Goal: Check status: Check status

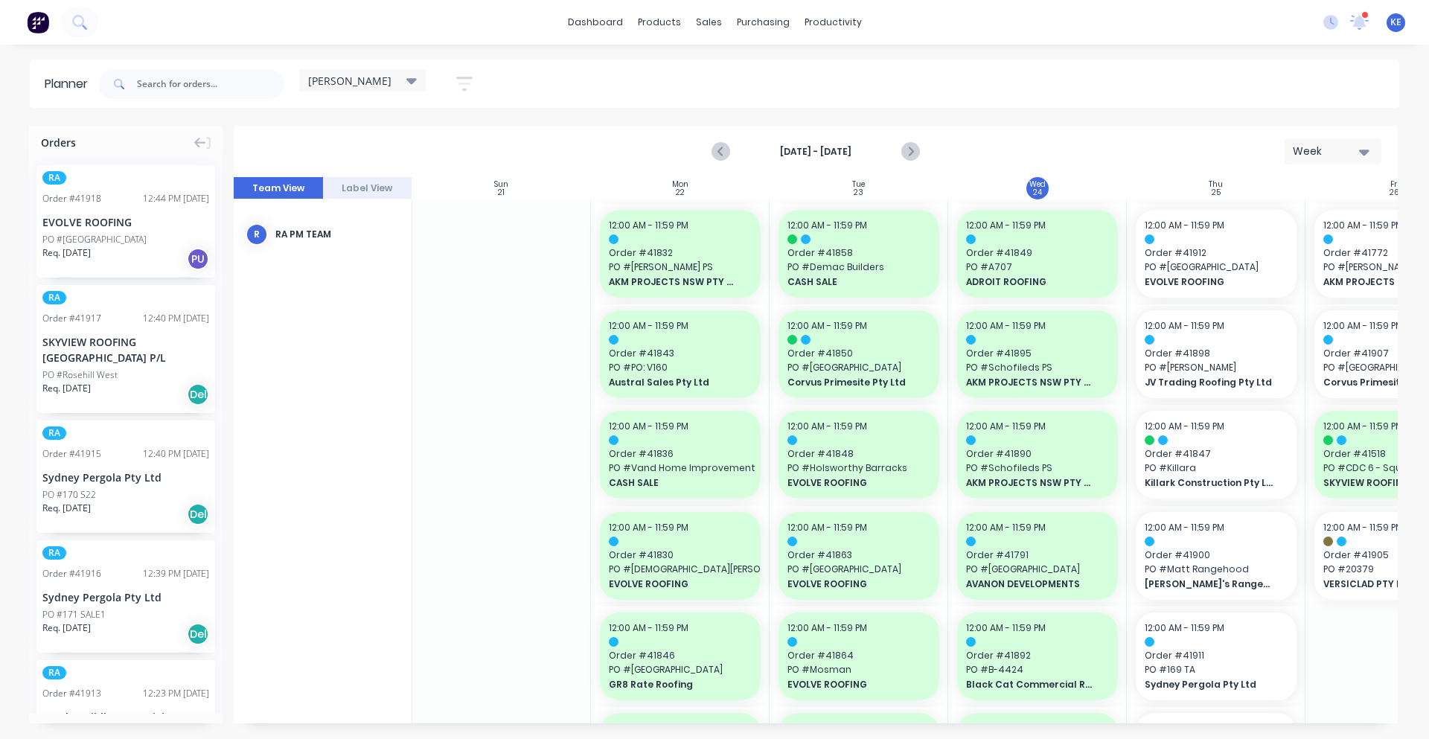
scroll to position [0, 271]
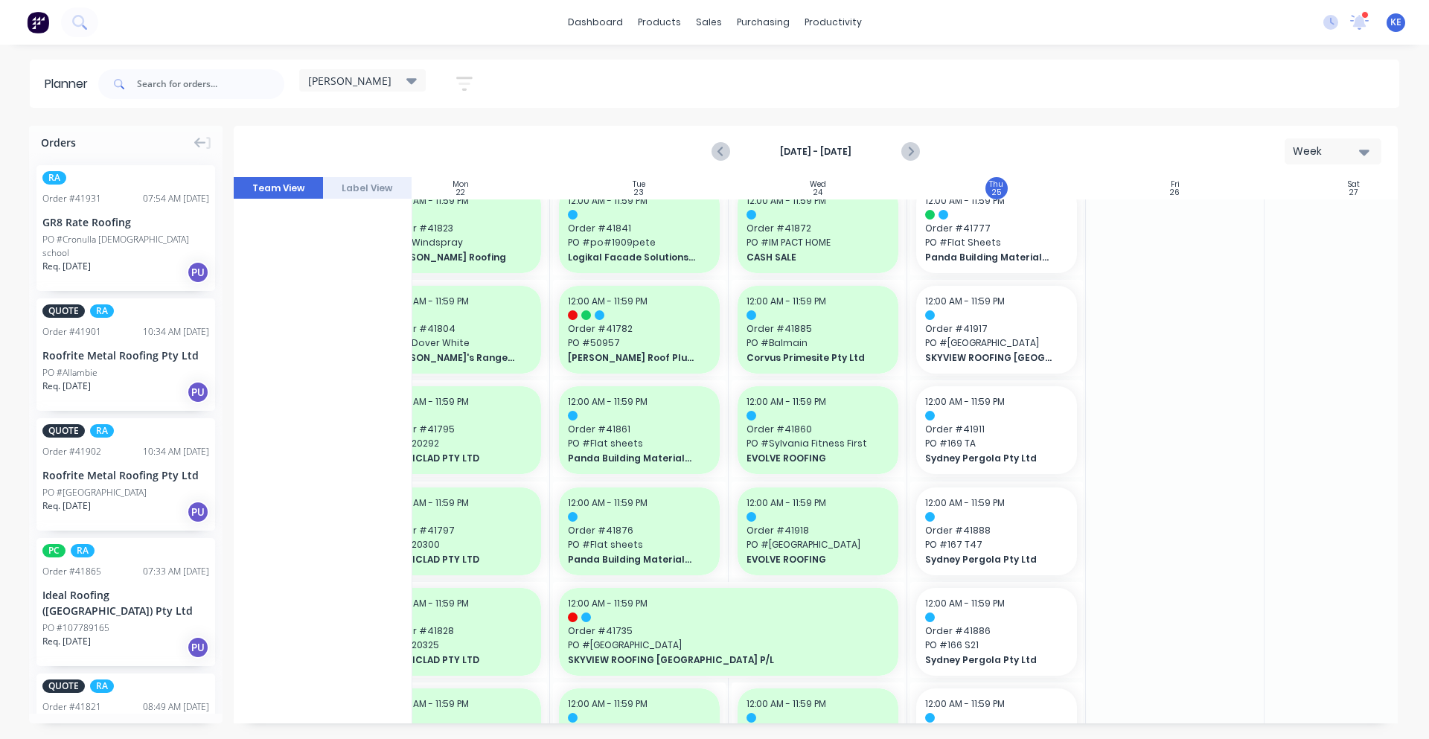
scroll to position [465, 220]
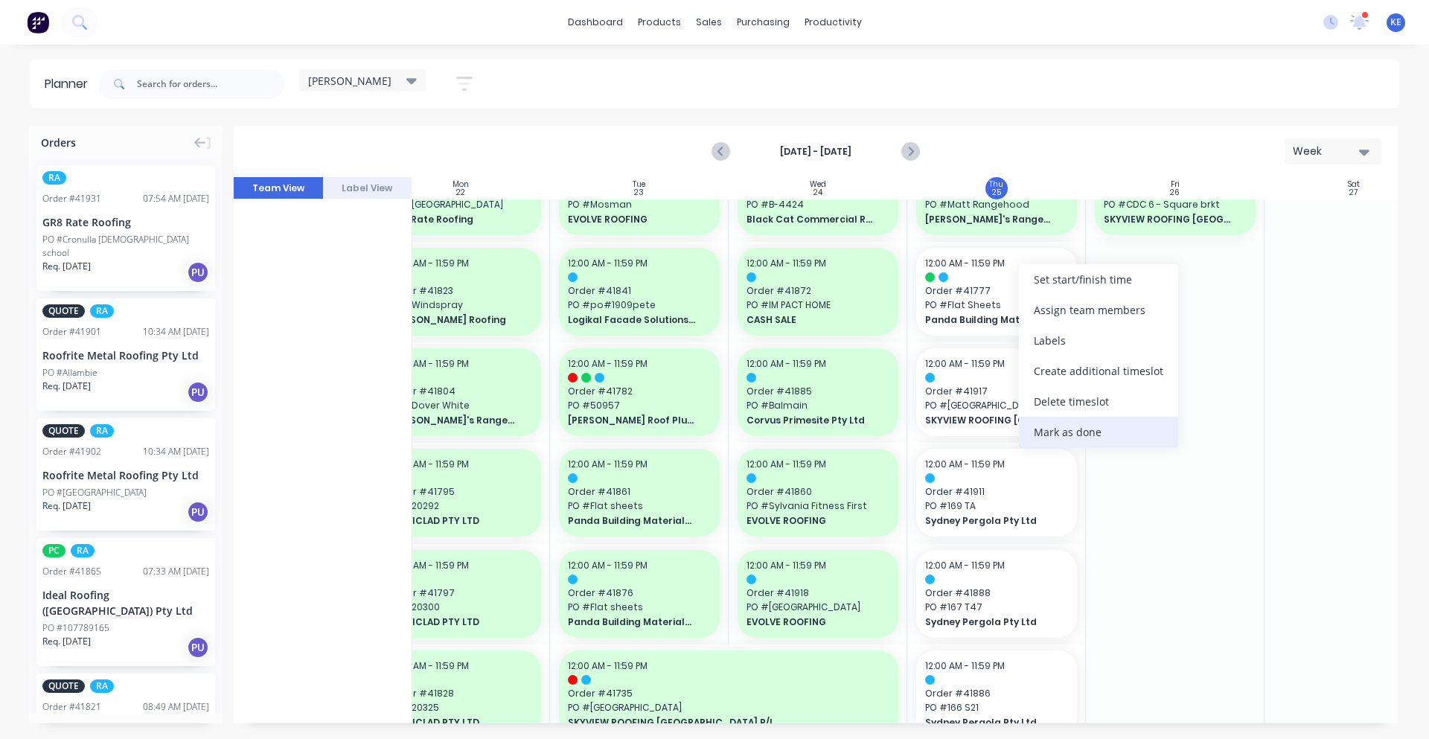
click at [1091, 440] on div "Mark as done" at bounding box center [1098, 432] width 159 height 31
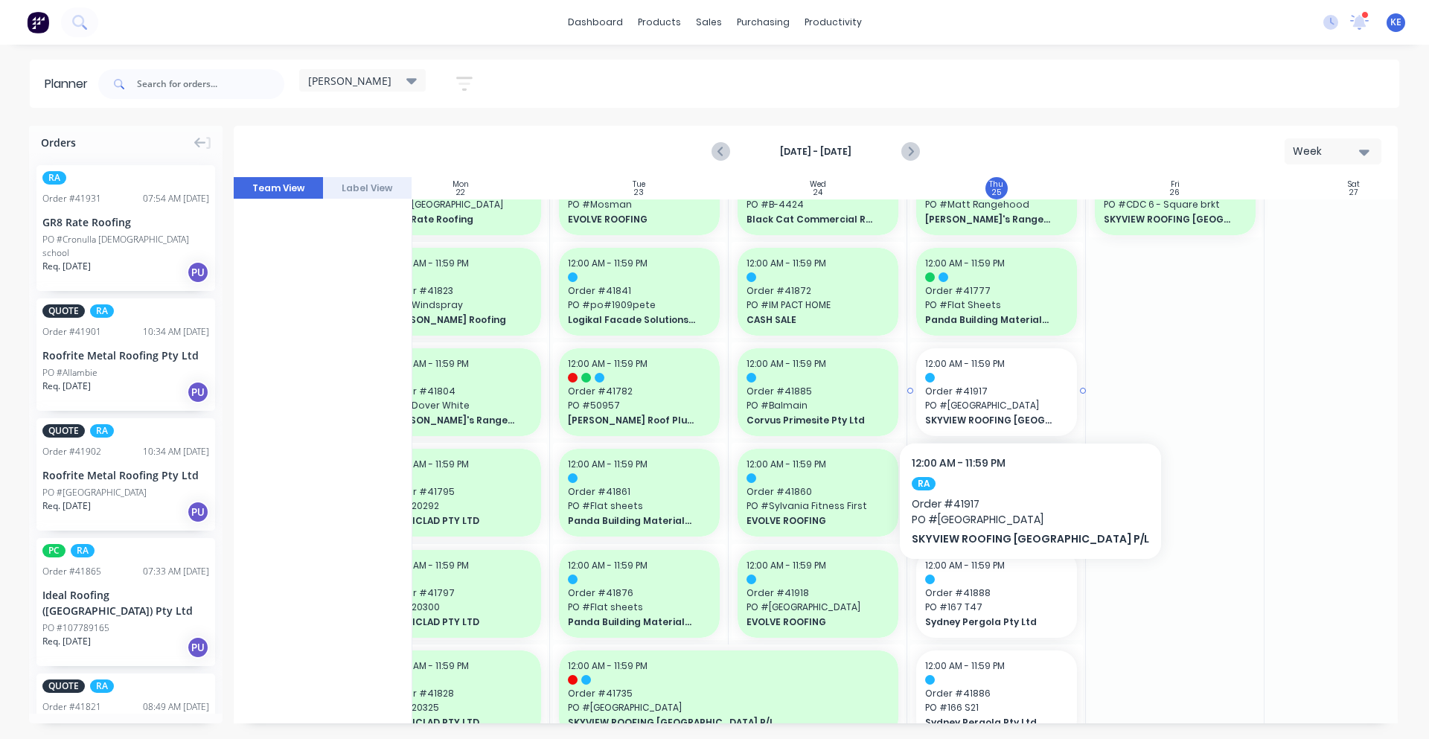
click at [1011, 403] on span "PO # Rosehill West" at bounding box center [996, 405] width 143 height 13
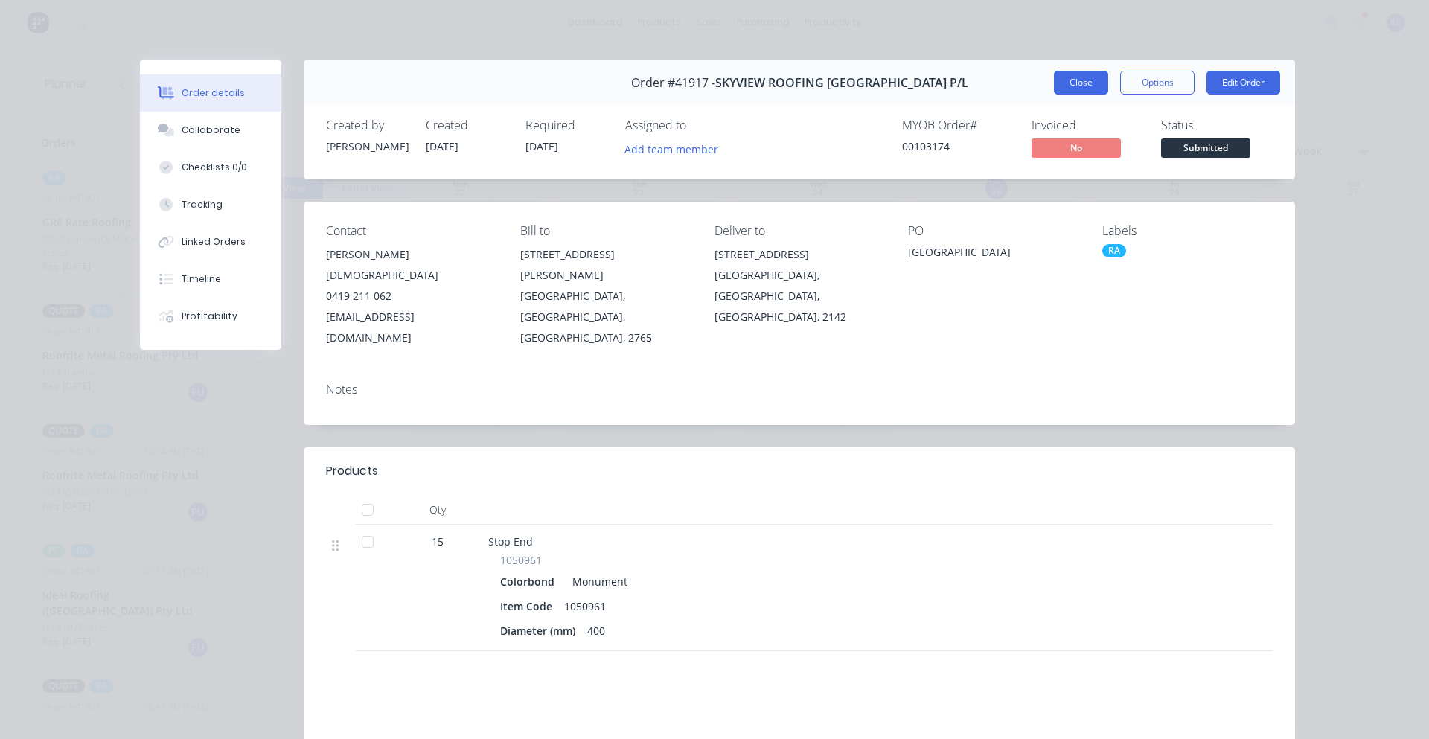
click at [1063, 80] on button "Close" at bounding box center [1081, 83] width 54 height 24
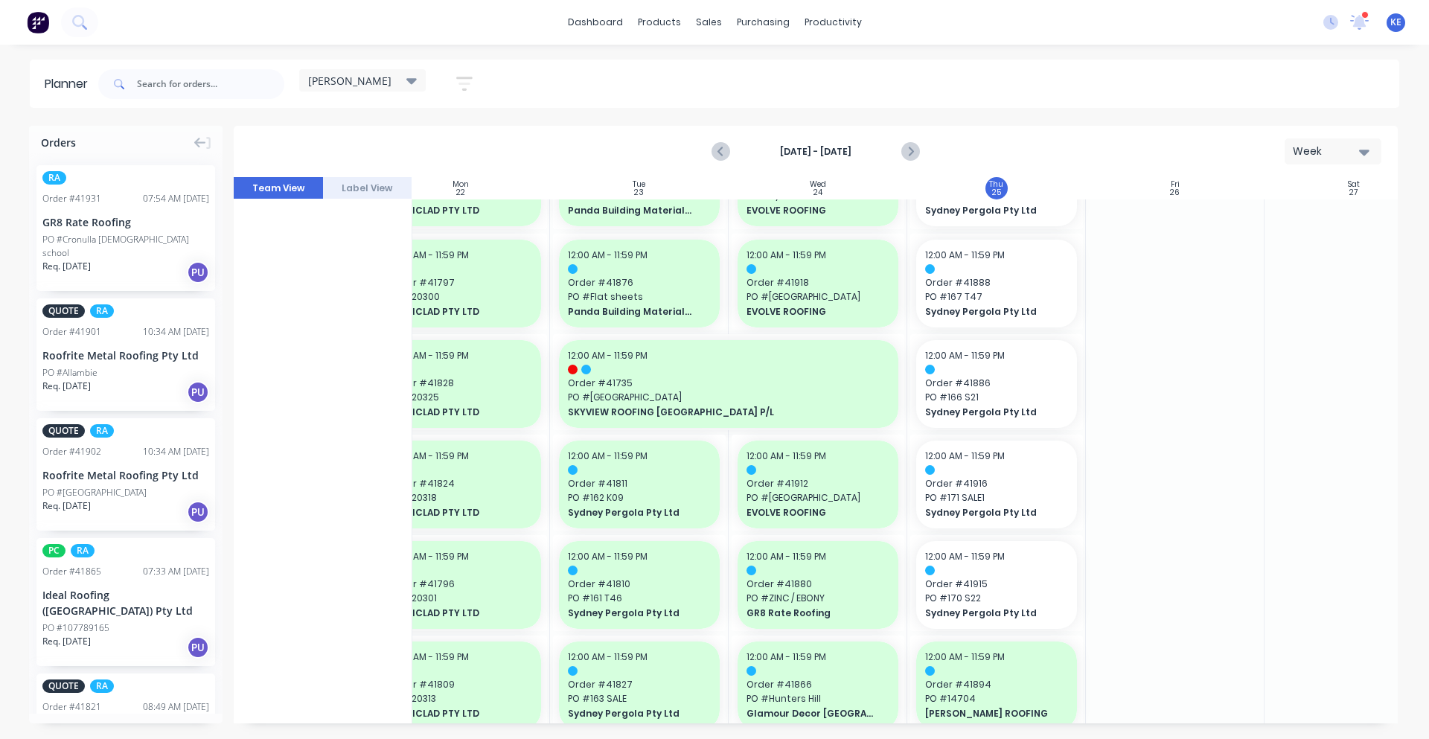
scroll to position [620, 220]
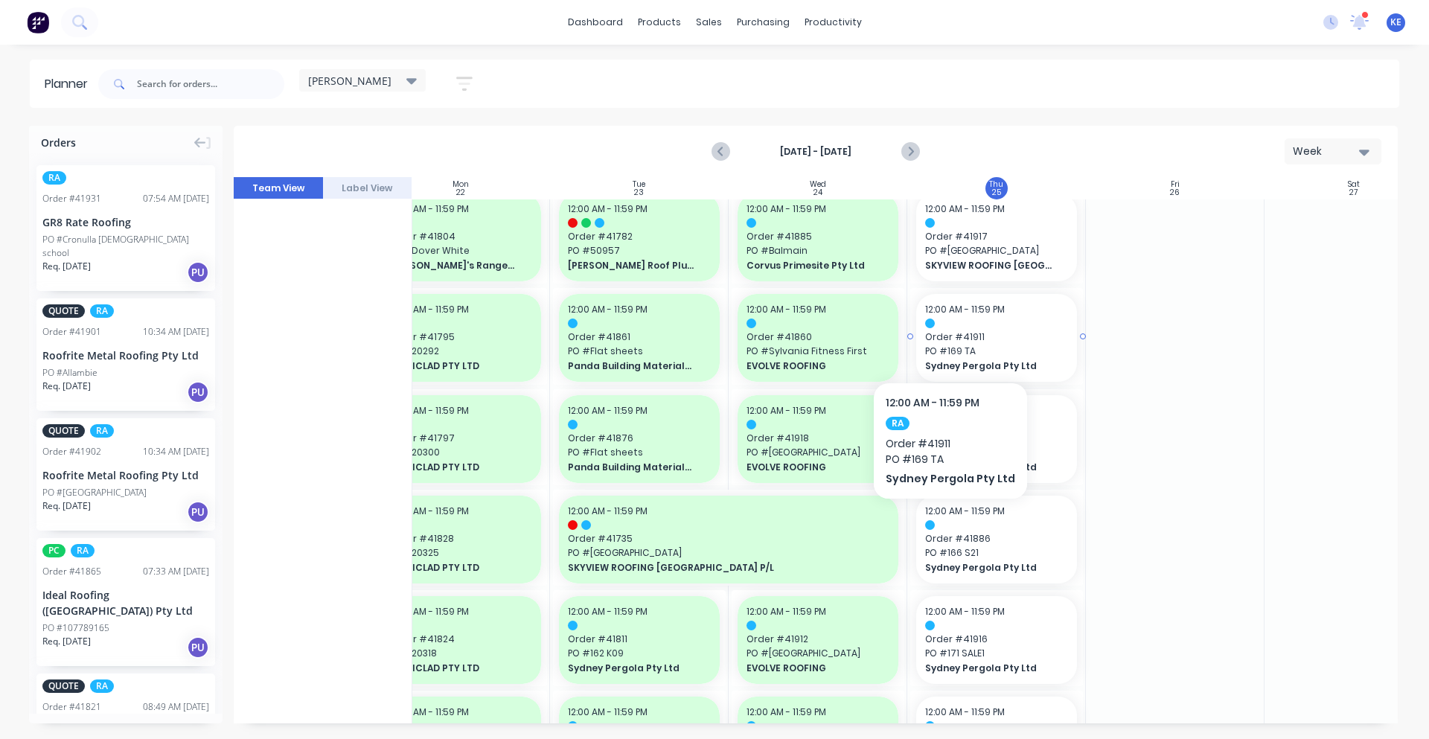
click at [946, 337] on span "Order # 41911" at bounding box center [996, 336] width 143 height 13
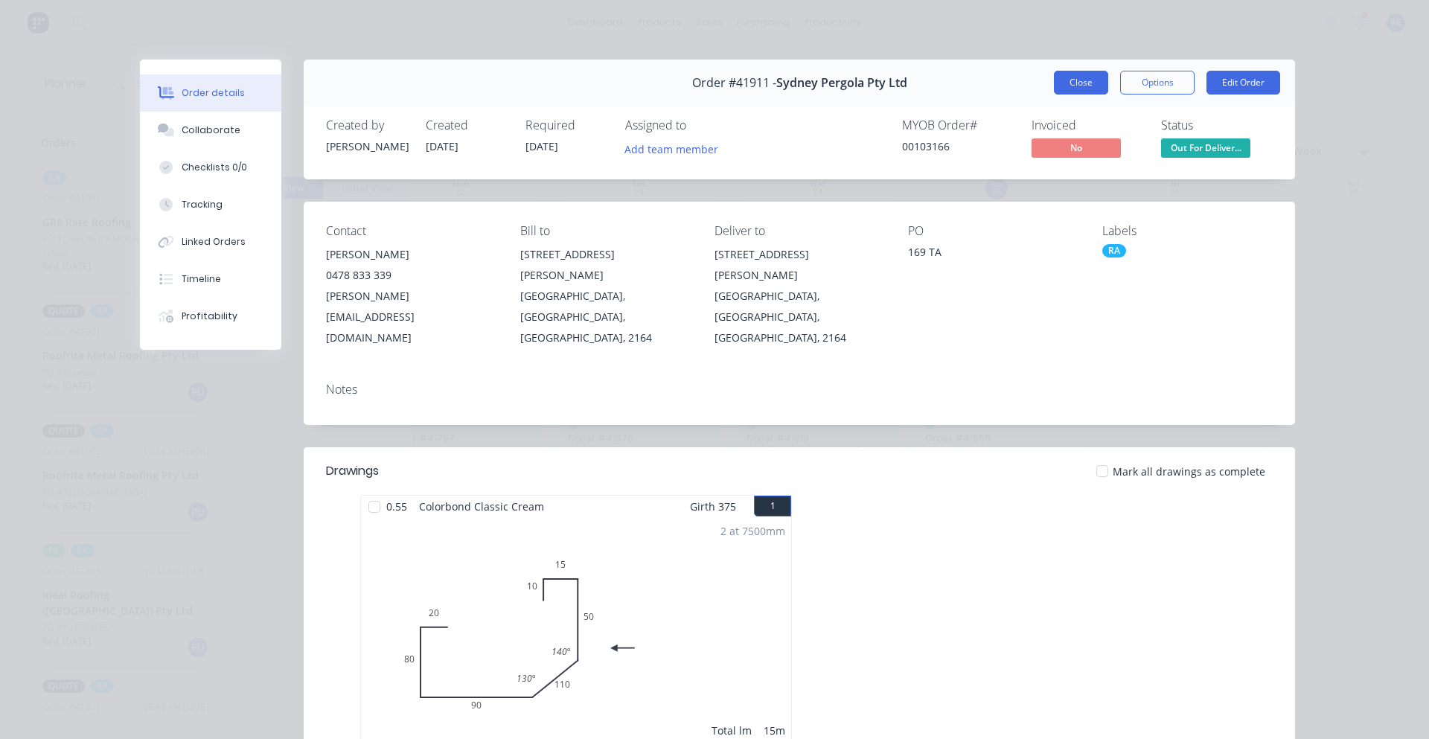
click at [1078, 94] on button "Close" at bounding box center [1081, 83] width 54 height 24
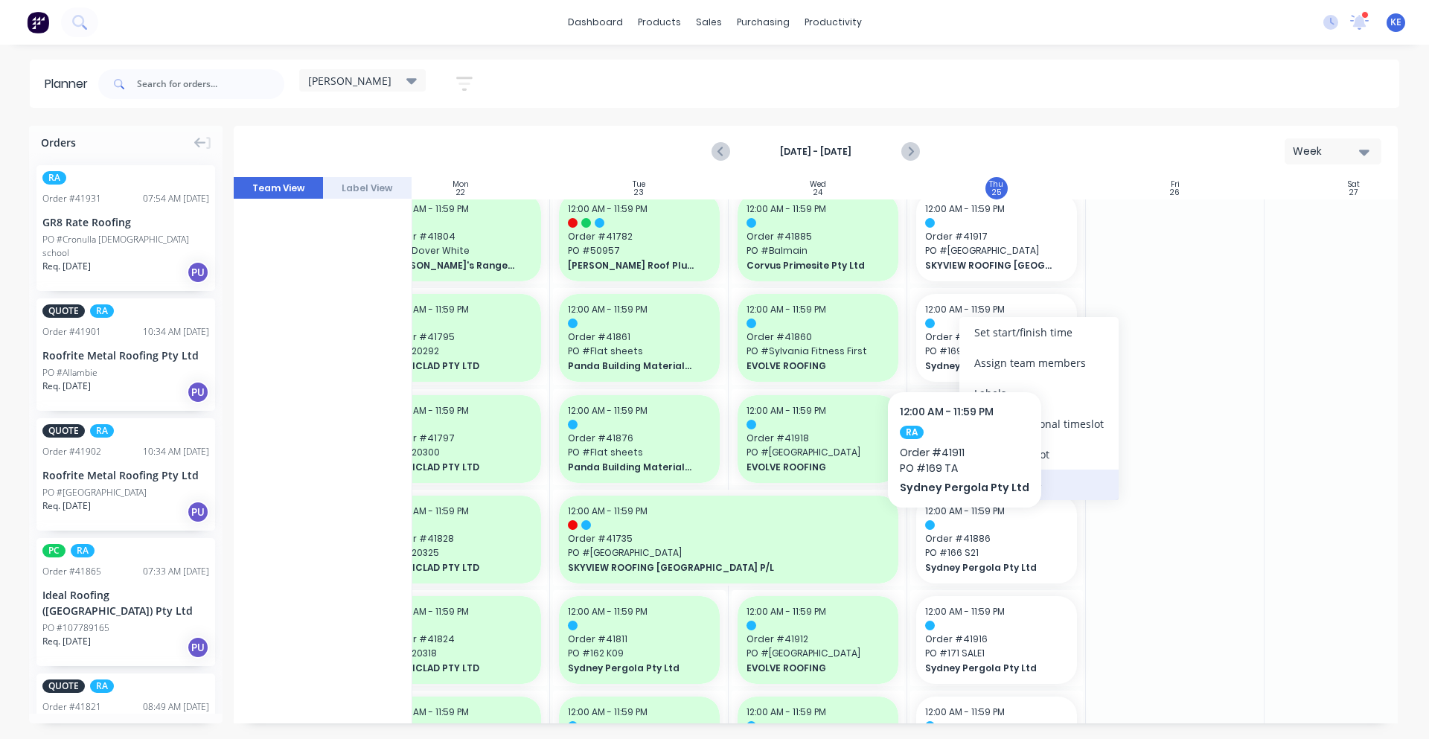
click at [1073, 488] on div "Mark as done" at bounding box center [1038, 485] width 159 height 31
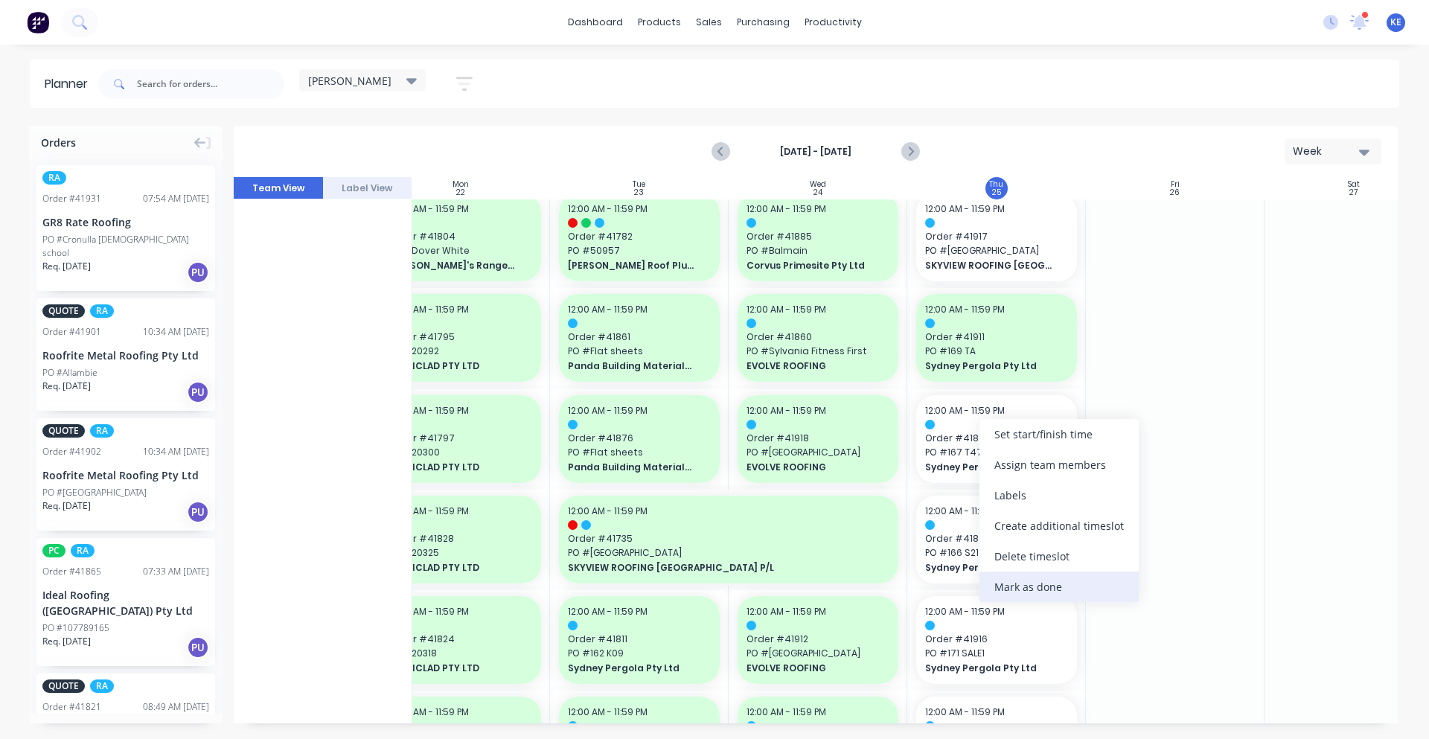
click at [1071, 591] on div "Mark as done" at bounding box center [1059, 587] width 159 height 31
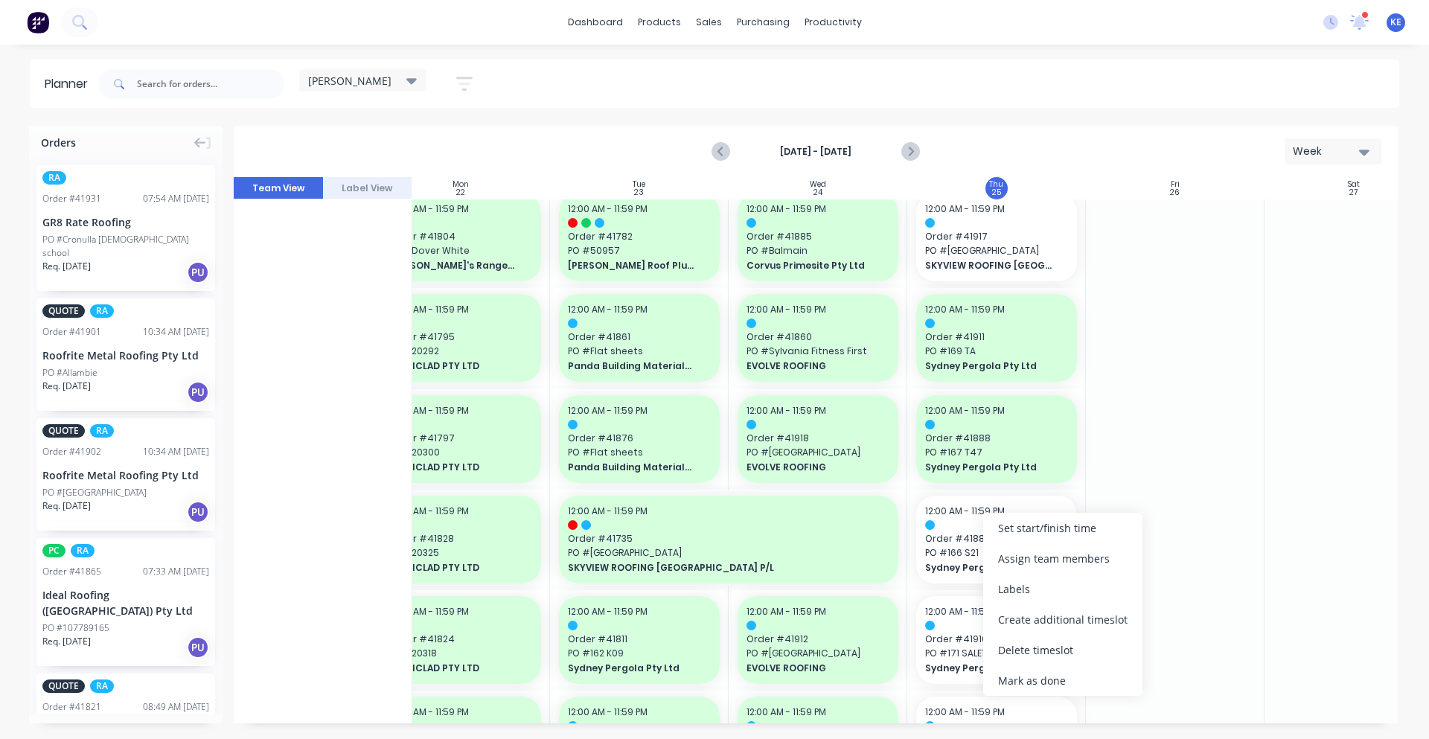
drag, startPoint x: 1070, startPoint y: 676, endPoint x: 1103, endPoint y: 637, distance: 50.7
click at [1070, 675] on div "Mark as done" at bounding box center [1062, 680] width 159 height 31
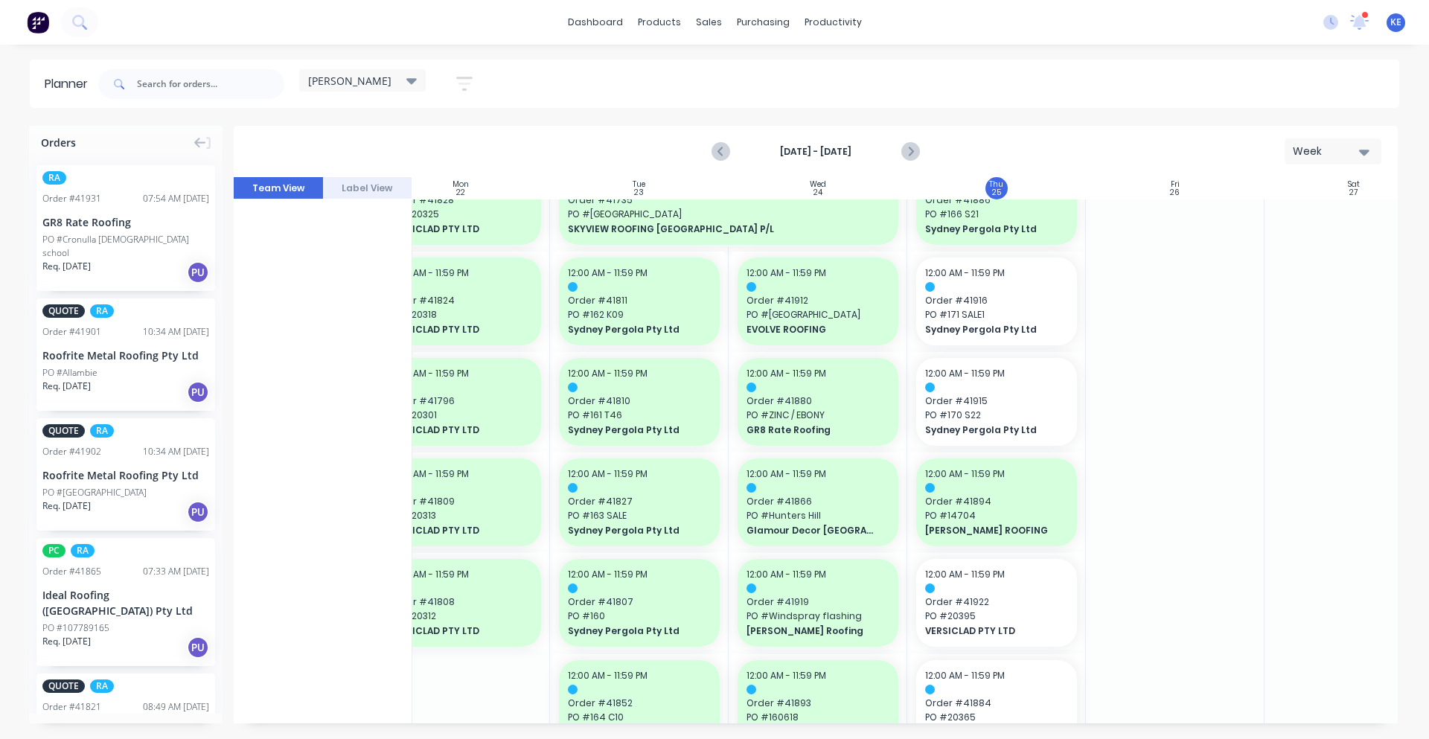
scroll to position [930, 220]
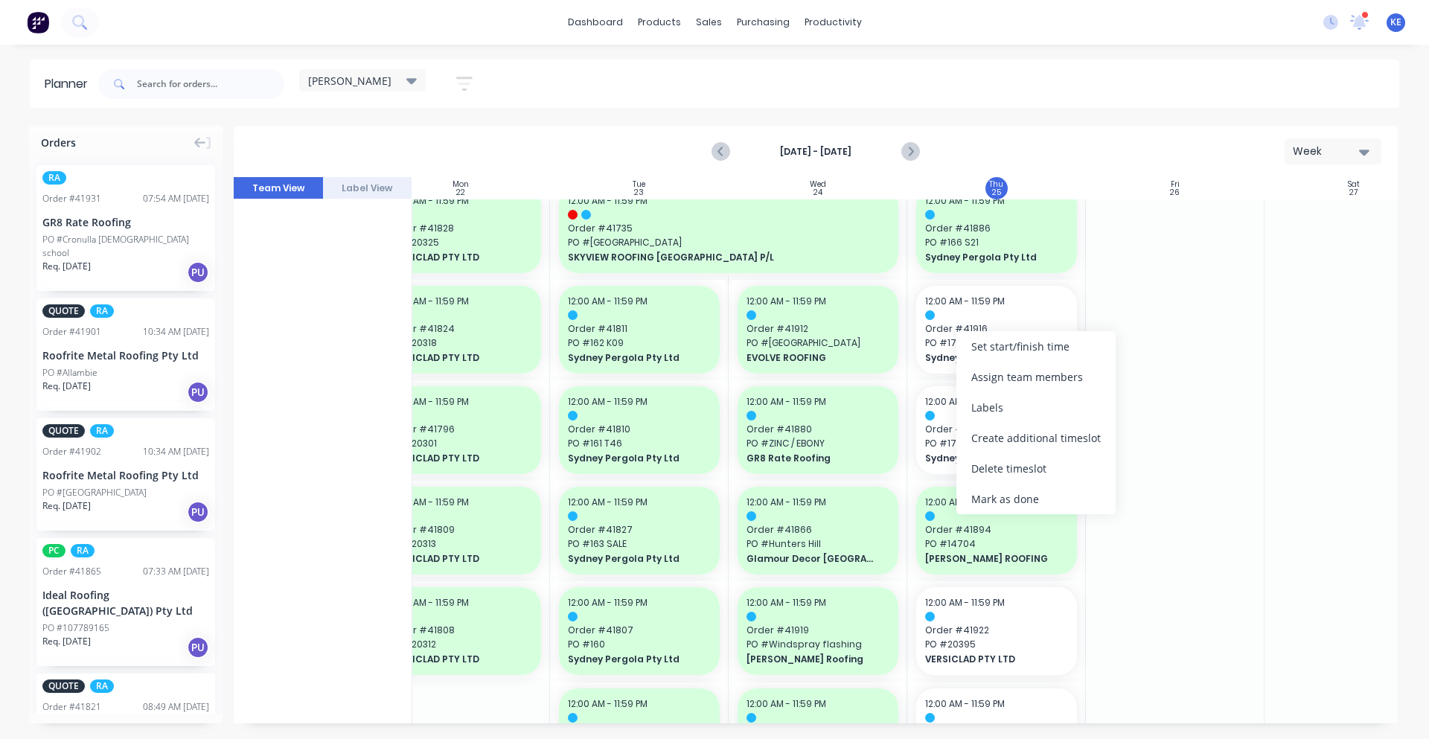
click at [1049, 501] on div "Mark as done" at bounding box center [1036, 499] width 159 height 31
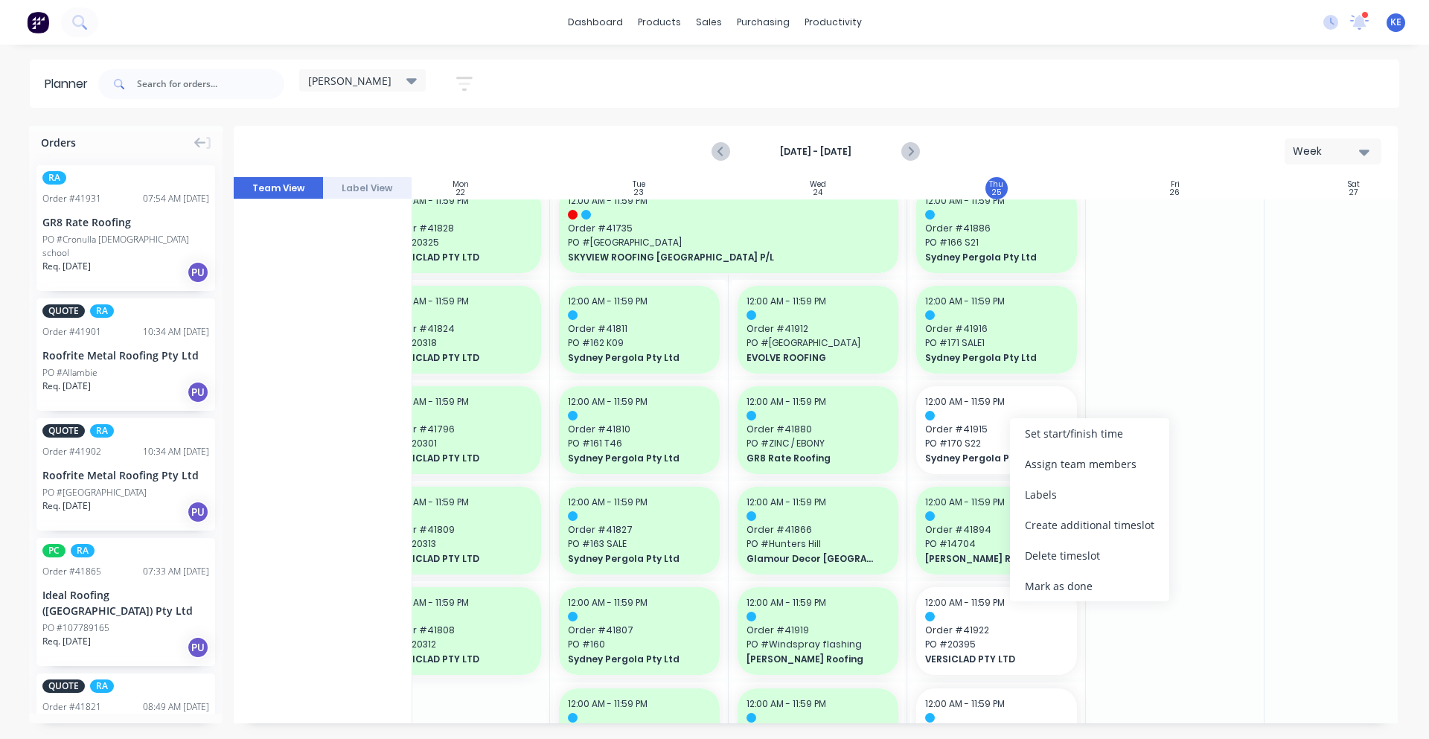
drag, startPoint x: 1092, startPoint y: 587, endPoint x: 1155, endPoint y: 544, distance: 76.0
click at [1092, 587] on div "Mark as done" at bounding box center [1089, 586] width 159 height 31
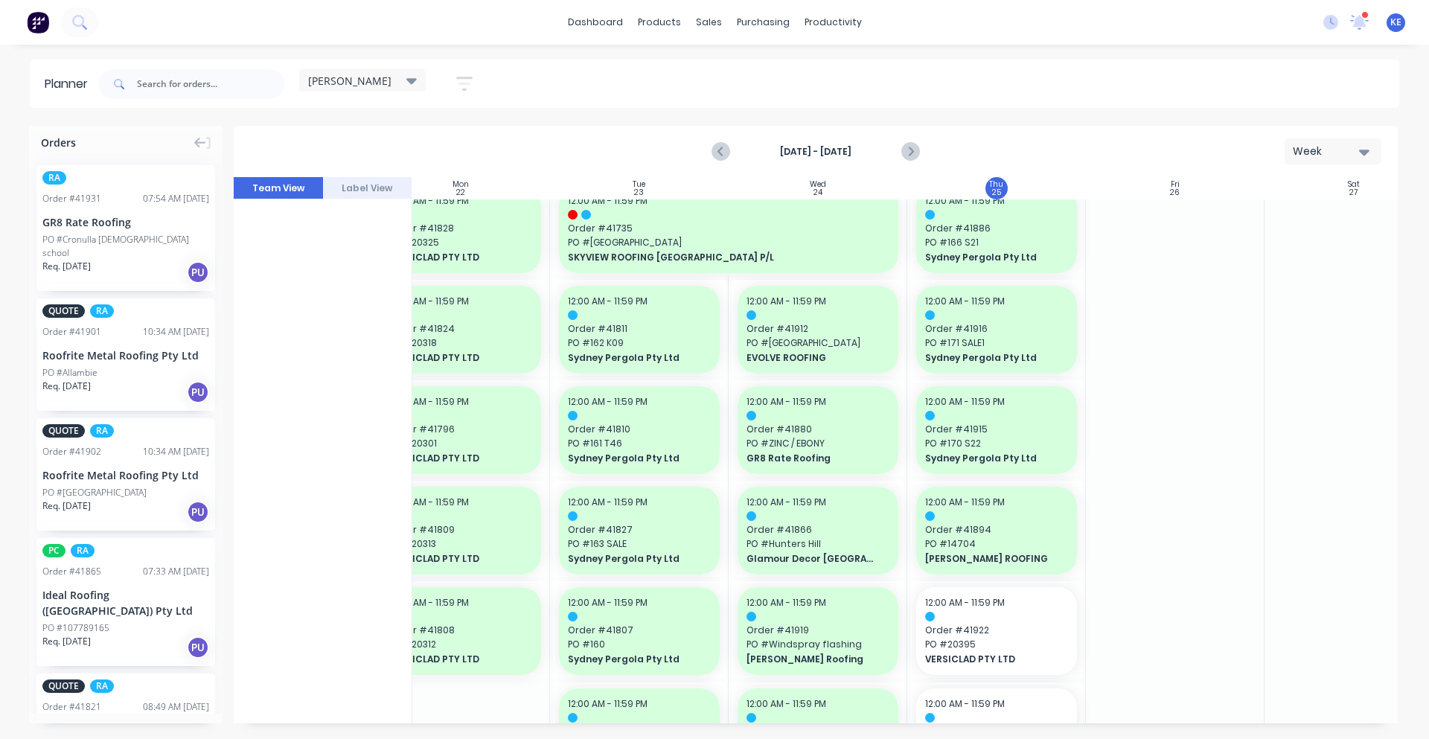
click at [1155, 544] on div at bounding box center [1175, 633] width 179 height 2728
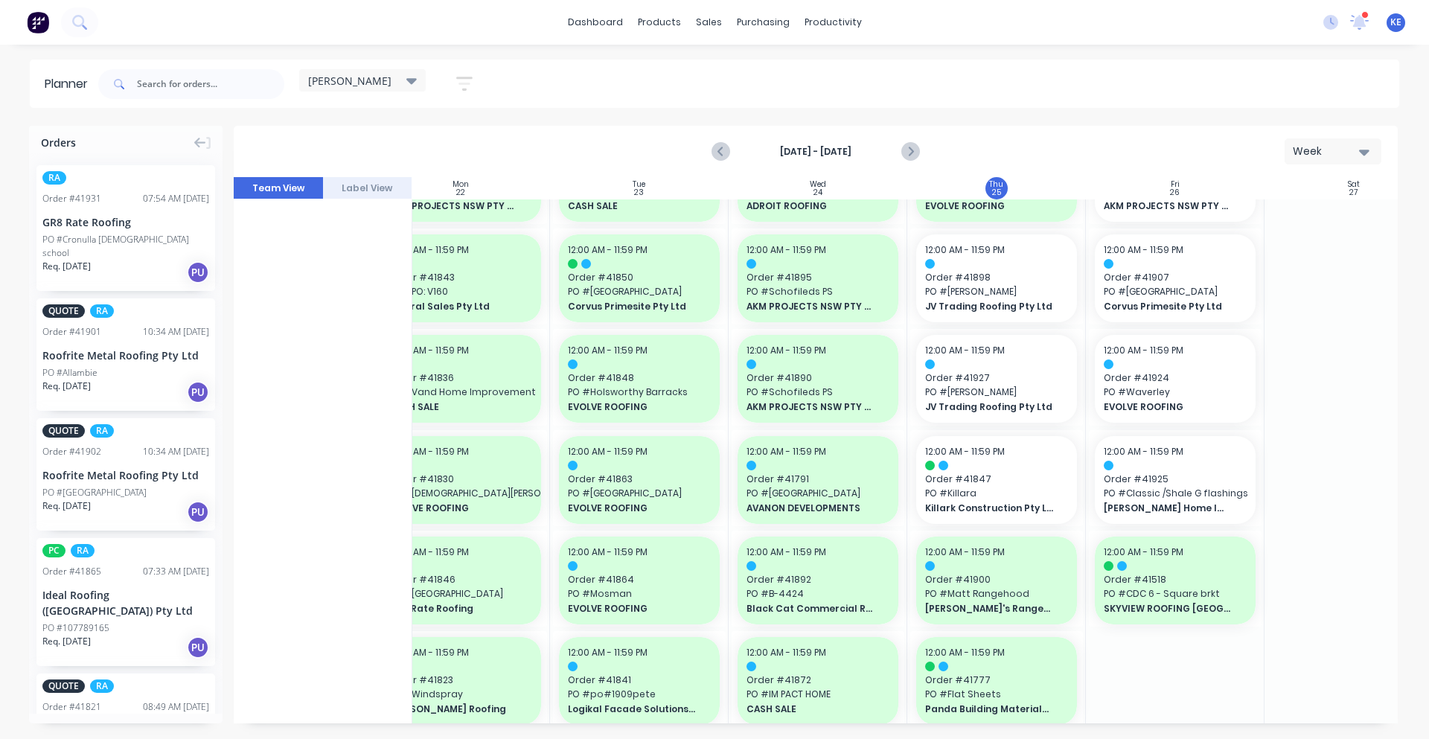
scroll to position [0, 220]
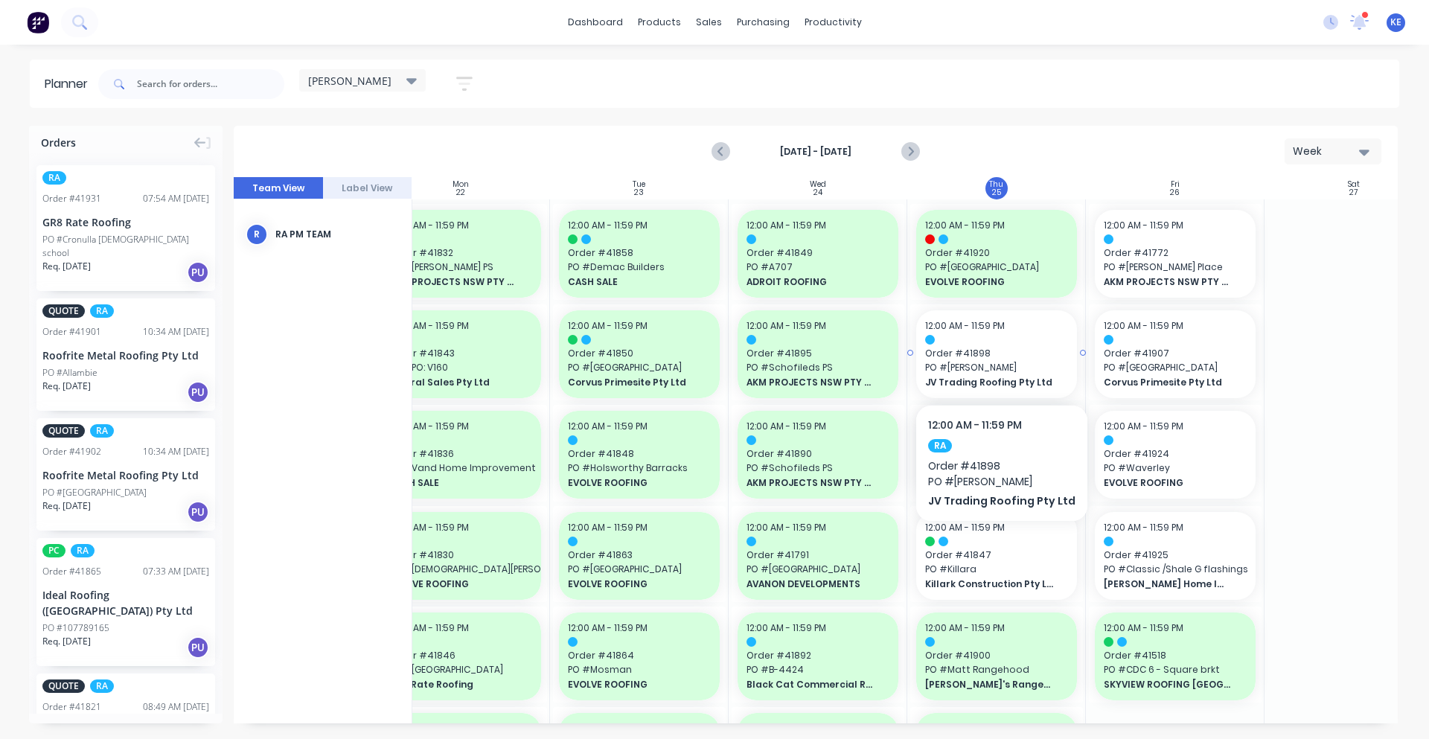
click at [1026, 372] on span "PO # [PERSON_NAME]" at bounding box center [996, 367] width 143 height 13
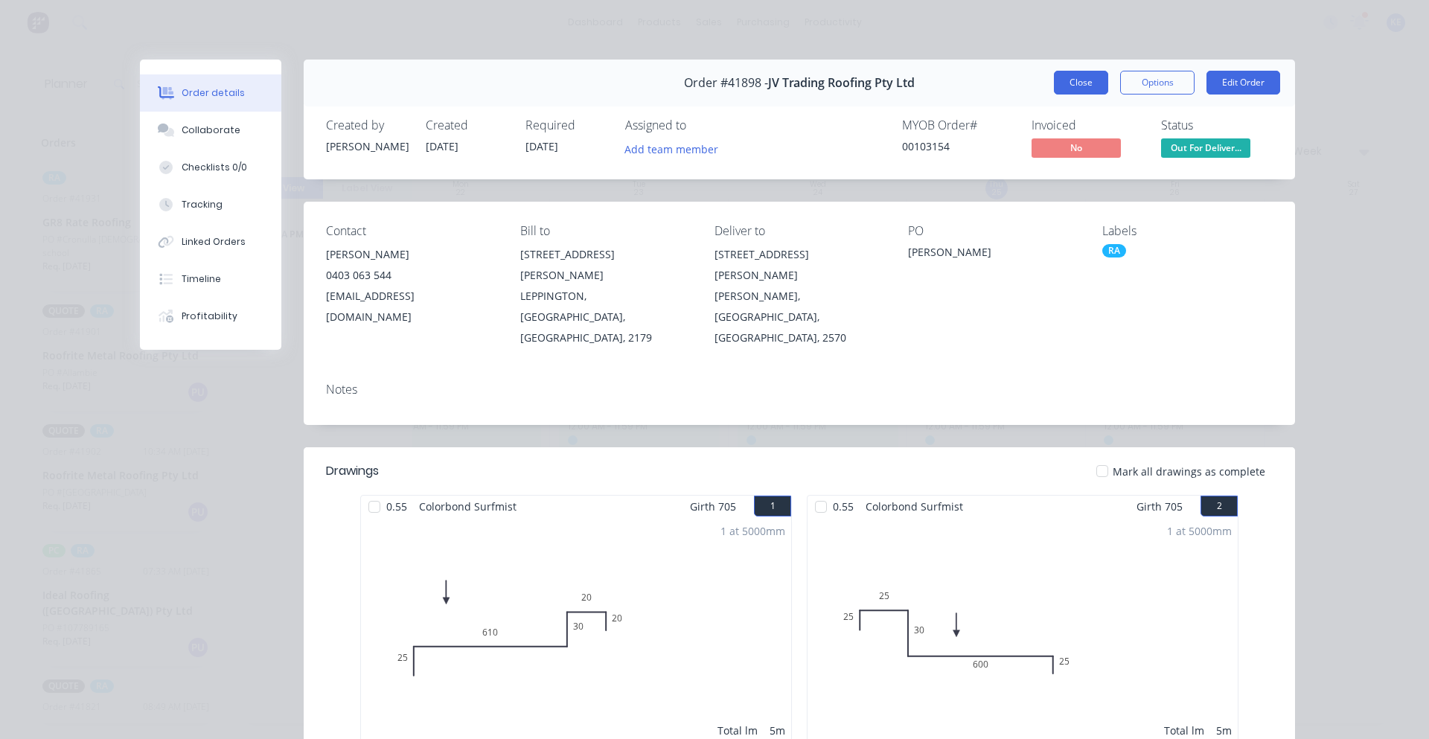
click at [1097, 85] on button "Close" at bounding box center [1081, 83] width 54 height 24
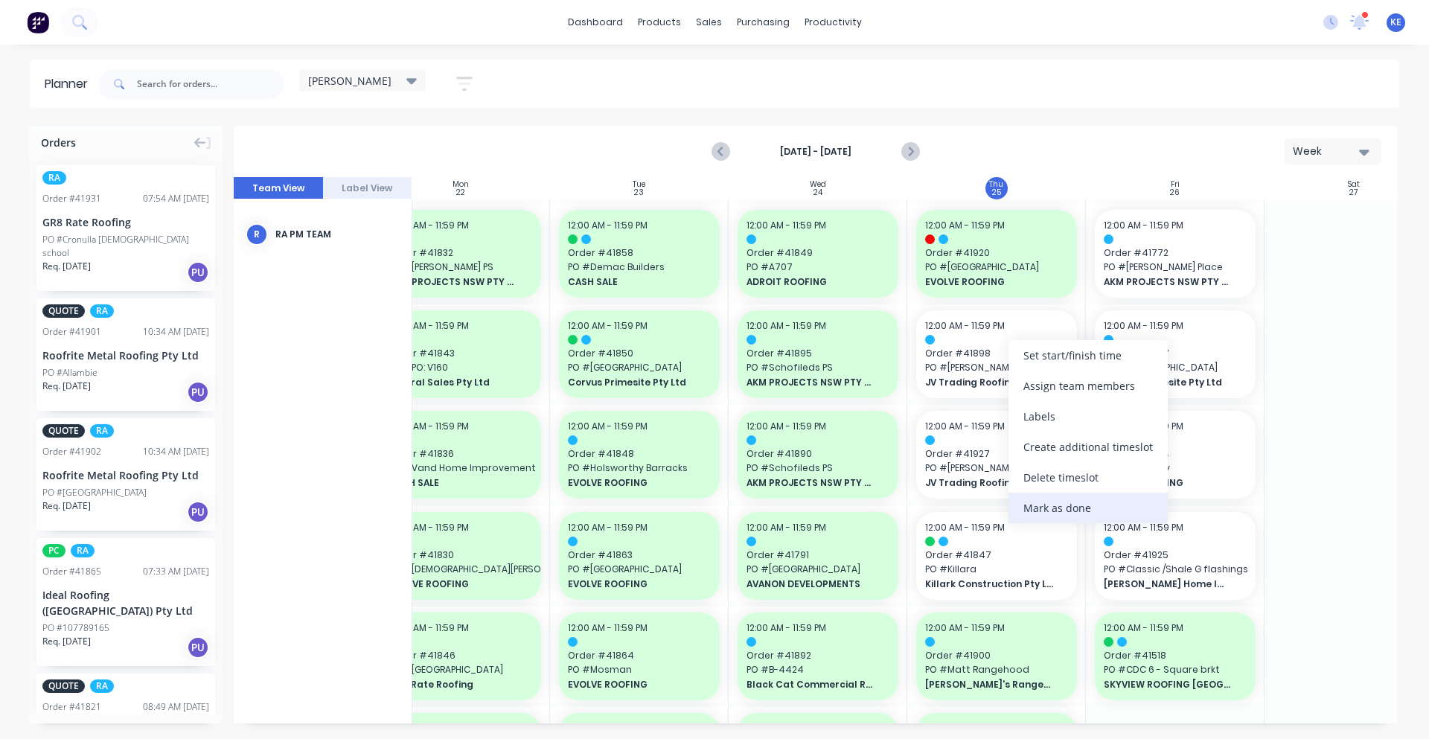
click at [1082, 517] on div "Mark as done" at bounding box center [1088, 508] width 159 height 31
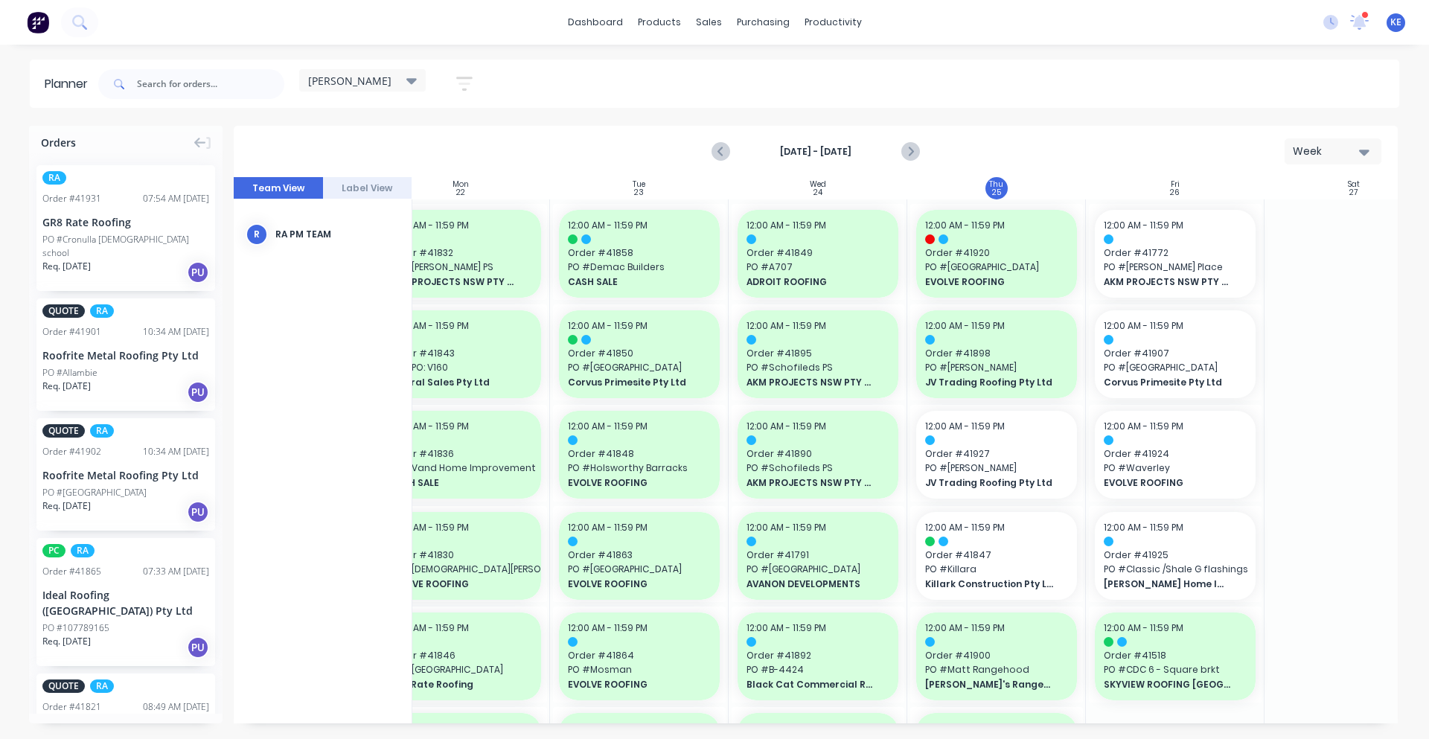
click at [1015, 444] on div at bounding box center [996, 440] width 143 height 10
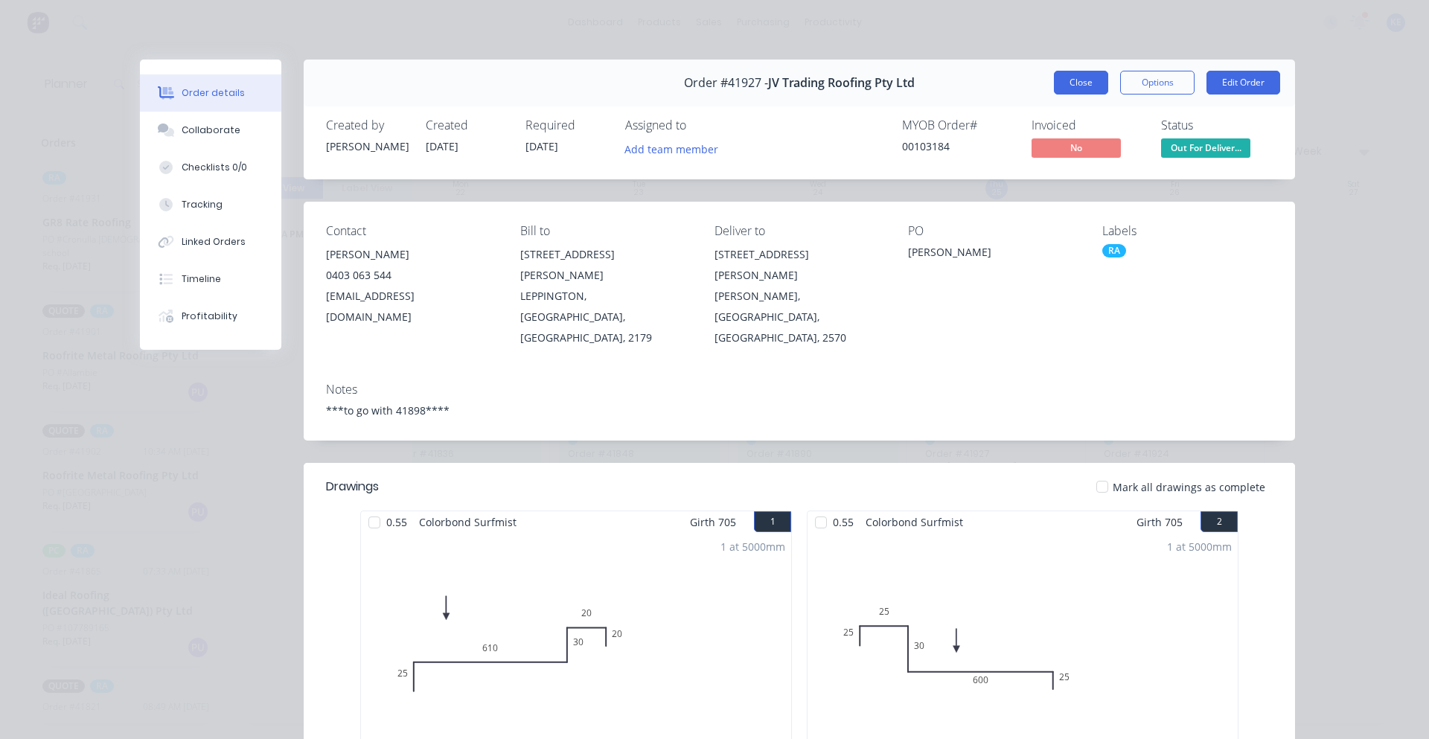
click at [1096, 78] on button "Close" at bounding box center [1081, 83] width 54 height 24
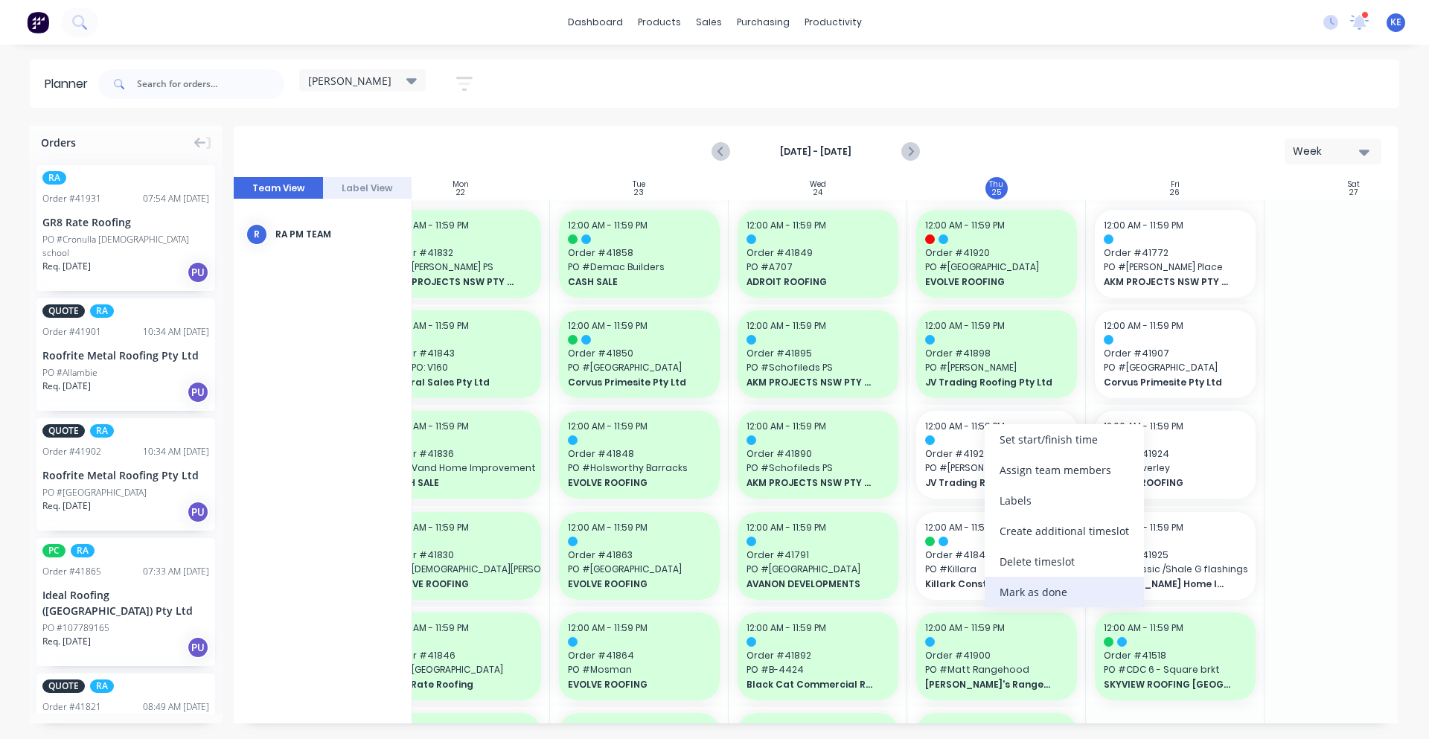
click at [1068, 586] on div "Mark as done" at bounding box center [1064, 592] width 159 height 31
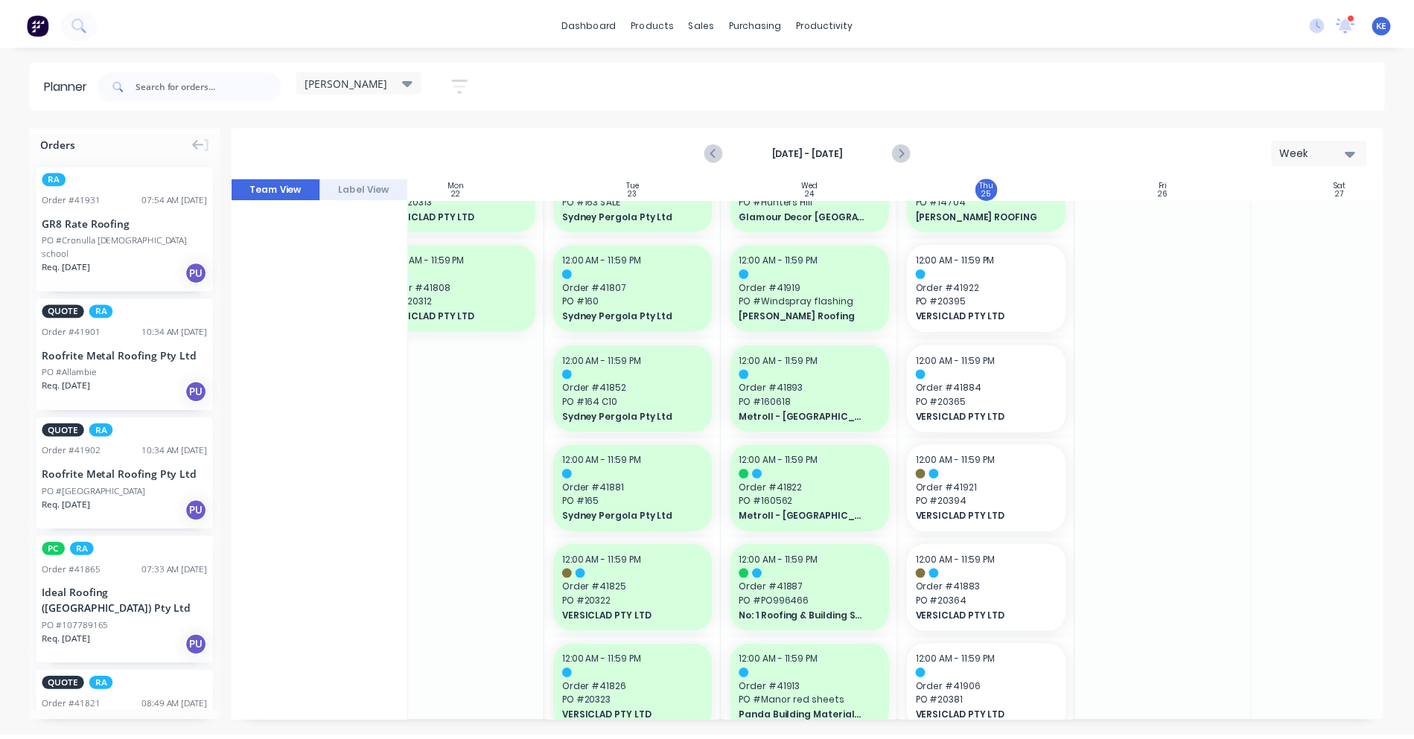
scroll to position [1241, 220]
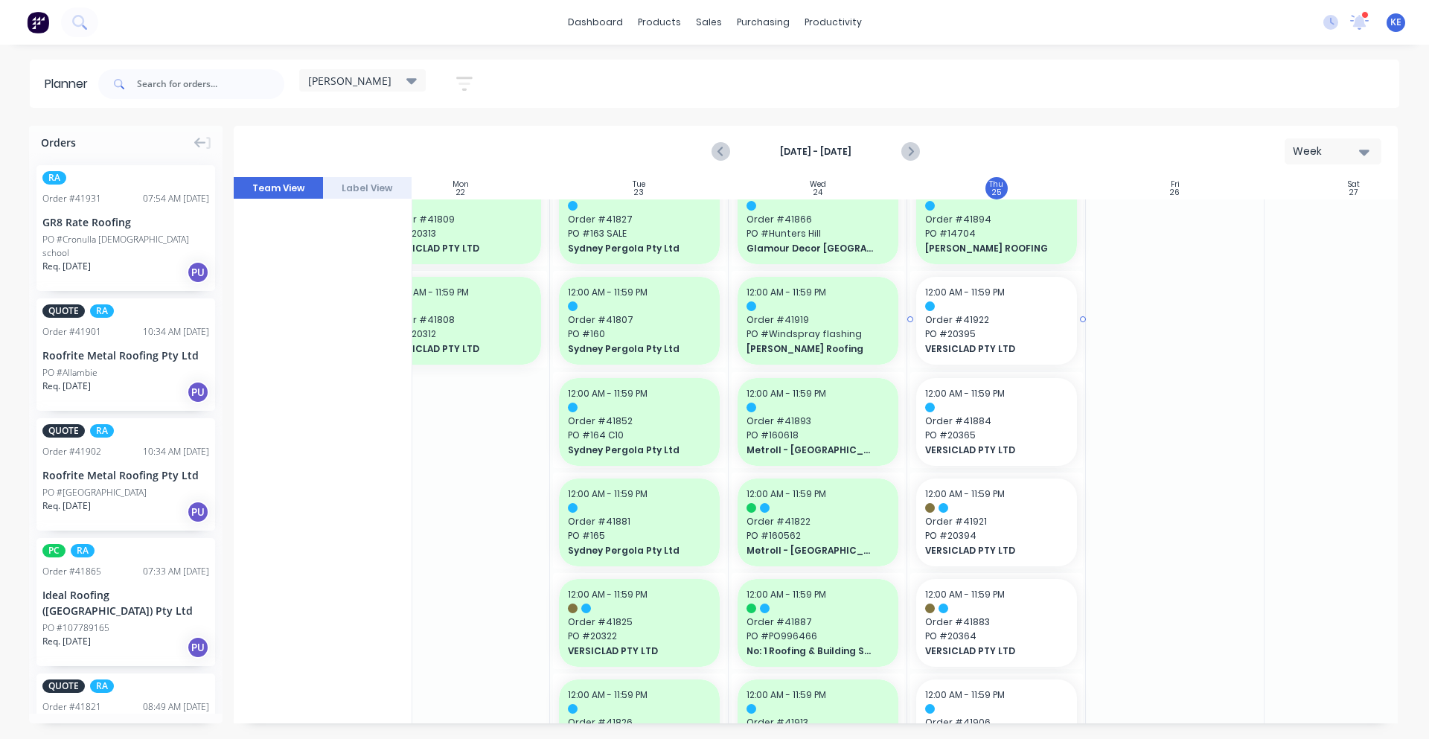
click at [1006, 316] on span "Order # 41922" at bounding box center [996, 319] width 143 height 13
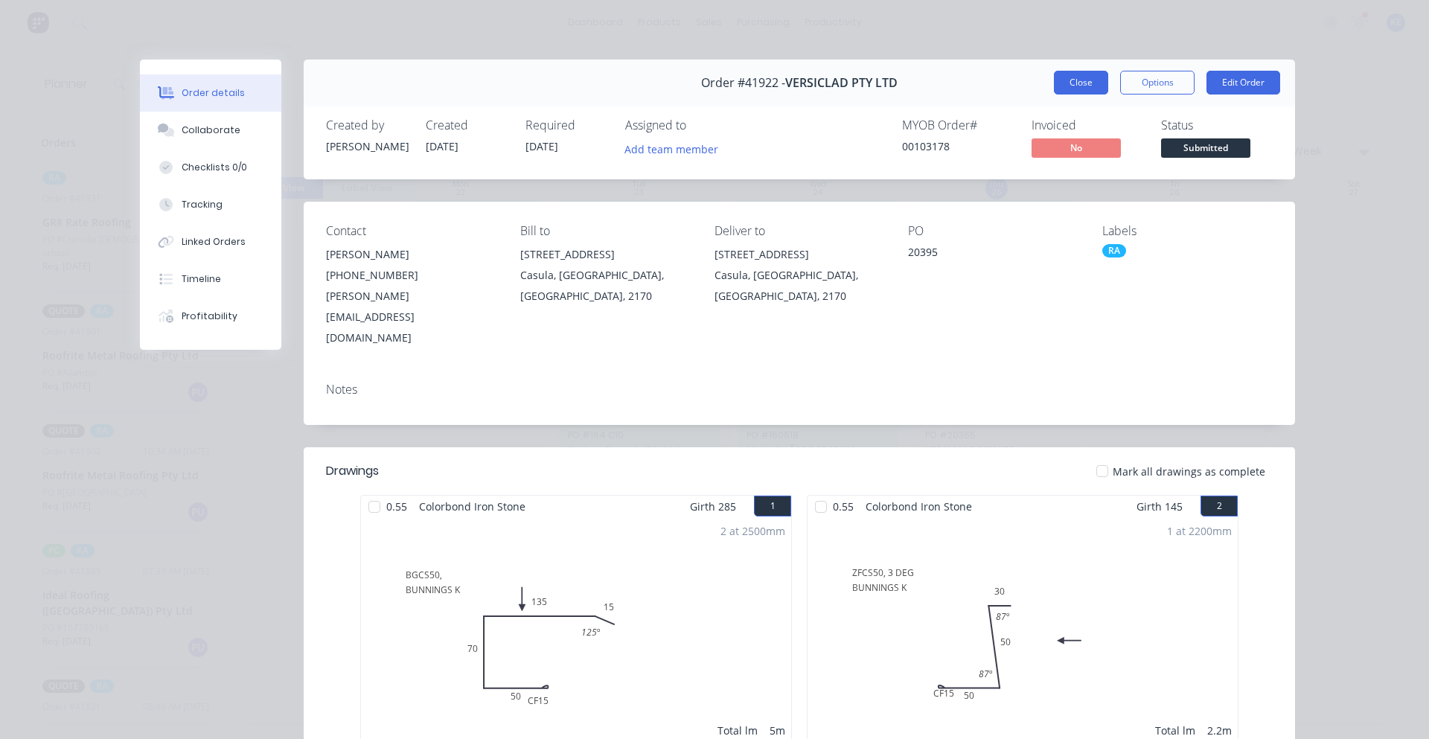
click at [1067, 82] on button "Close" at bounding box center [1081, 83] width 54 height 24
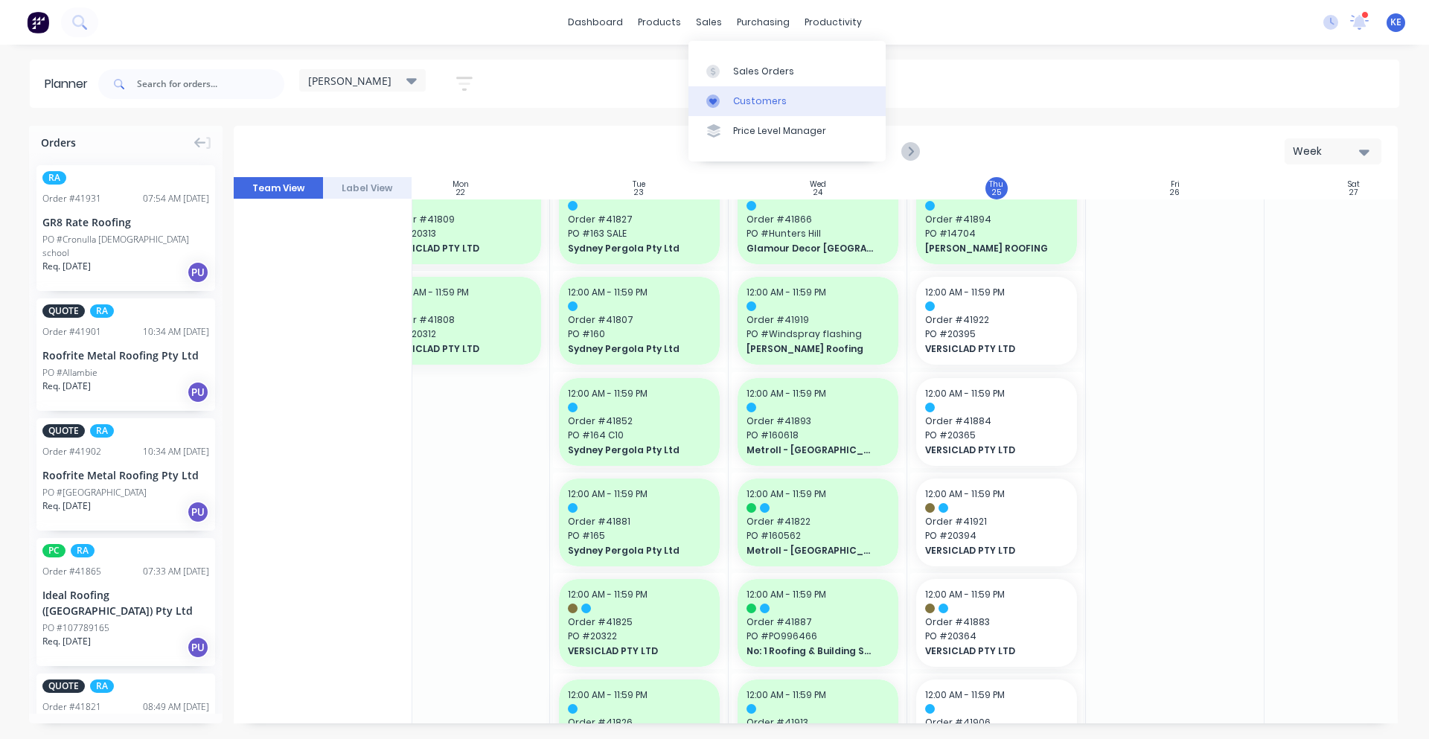
click at [726, 95] on div at bounding box center [717, 101] width 22 height 13
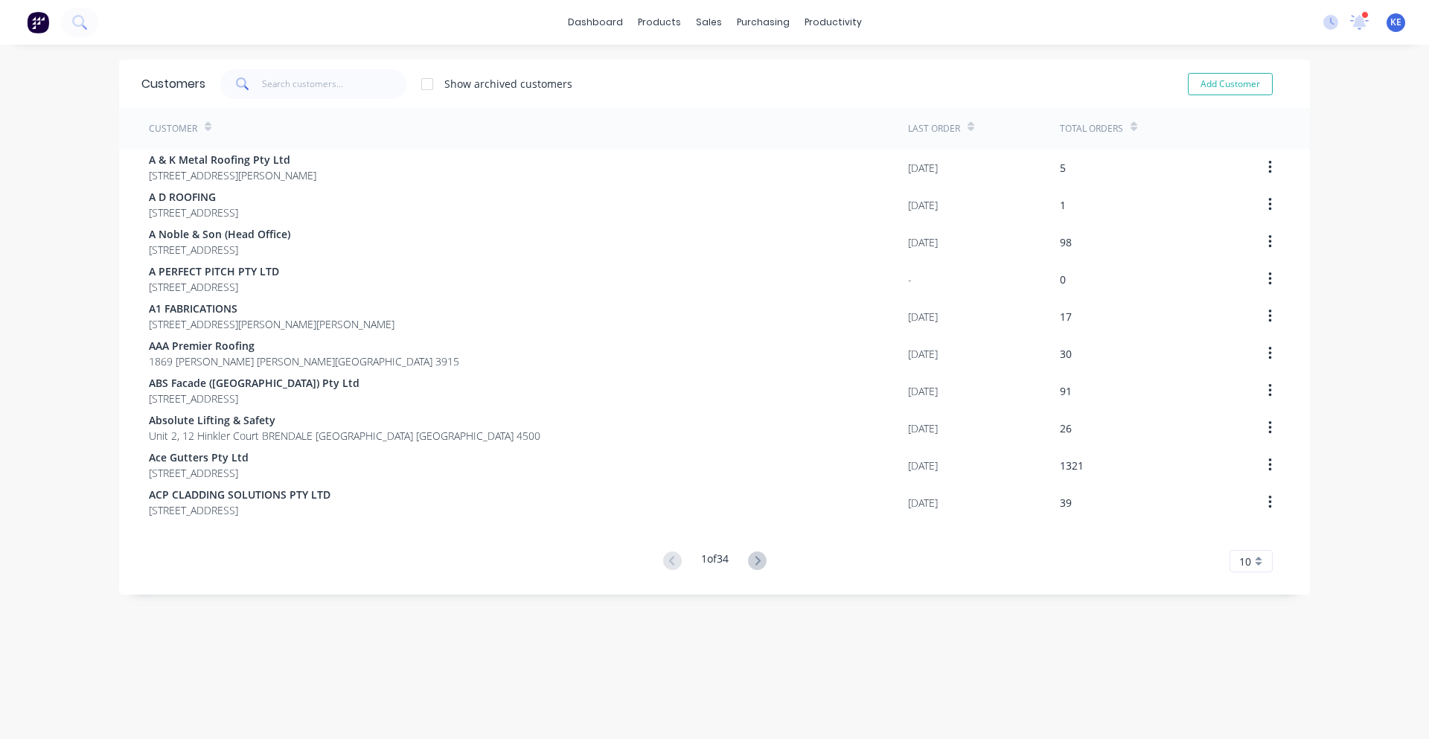
click at [348, 108] on div "Customer" at bounding box center [528, 128] width 759 height 41
click at [283, 72] on input "text" at bounding box center [334, 84] width 145 height 30
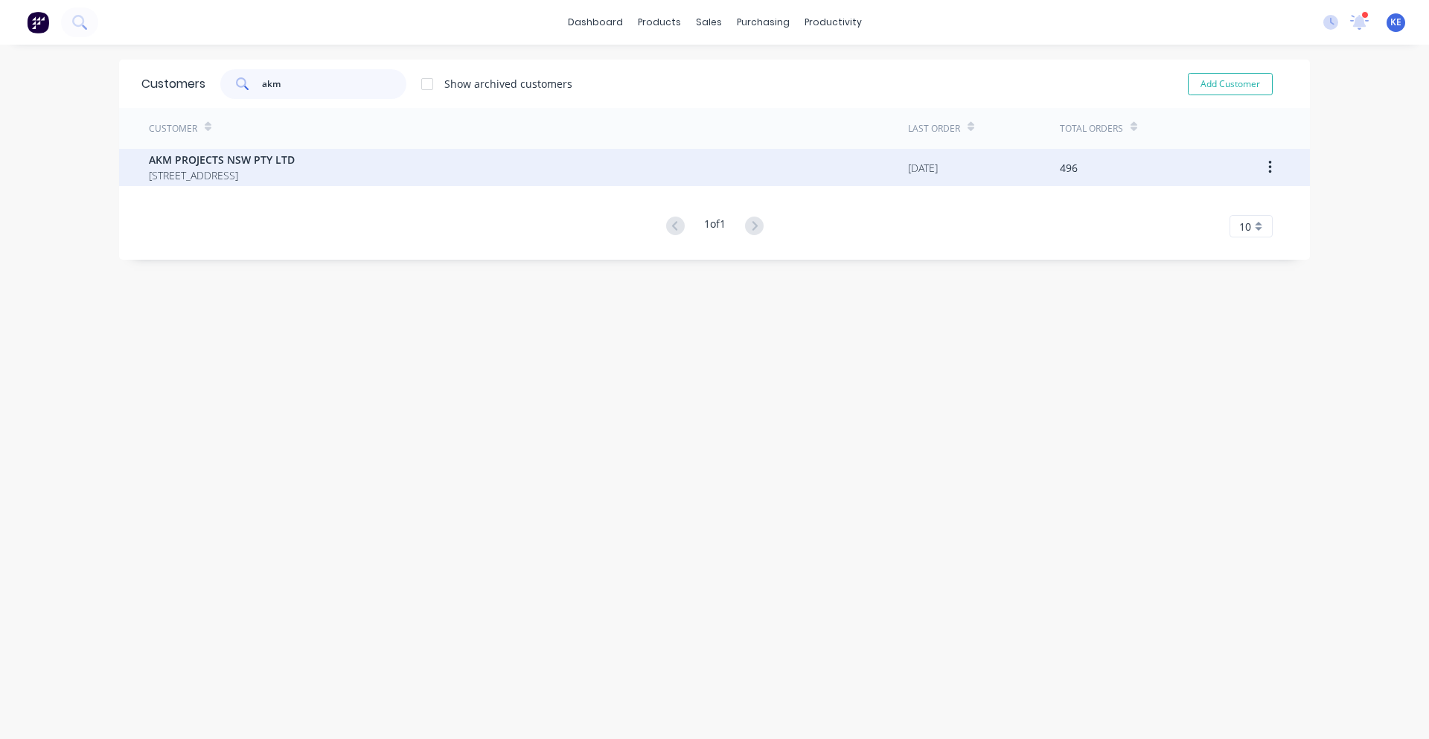
type input "akm"
click at [287, 154] on span "AKM PROJECTS NSW PTY LTD" at bounding box center [222, 160] width 146 height 16
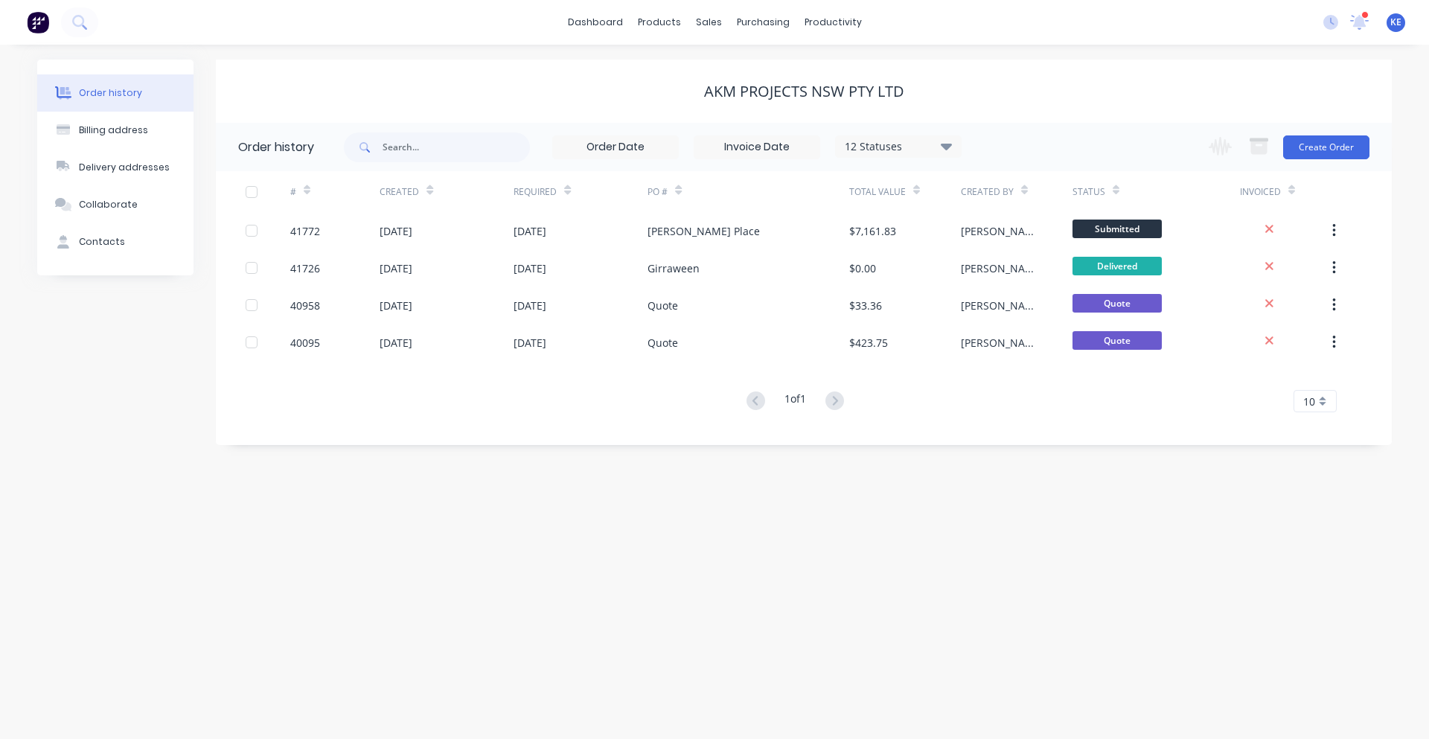
click at [933, 148] on div "12 Statuses" at bounding box center [898, 146] width 125 height 16
click at [1021, 318] on label at bounding box center [1021, 318] width 0 height 0
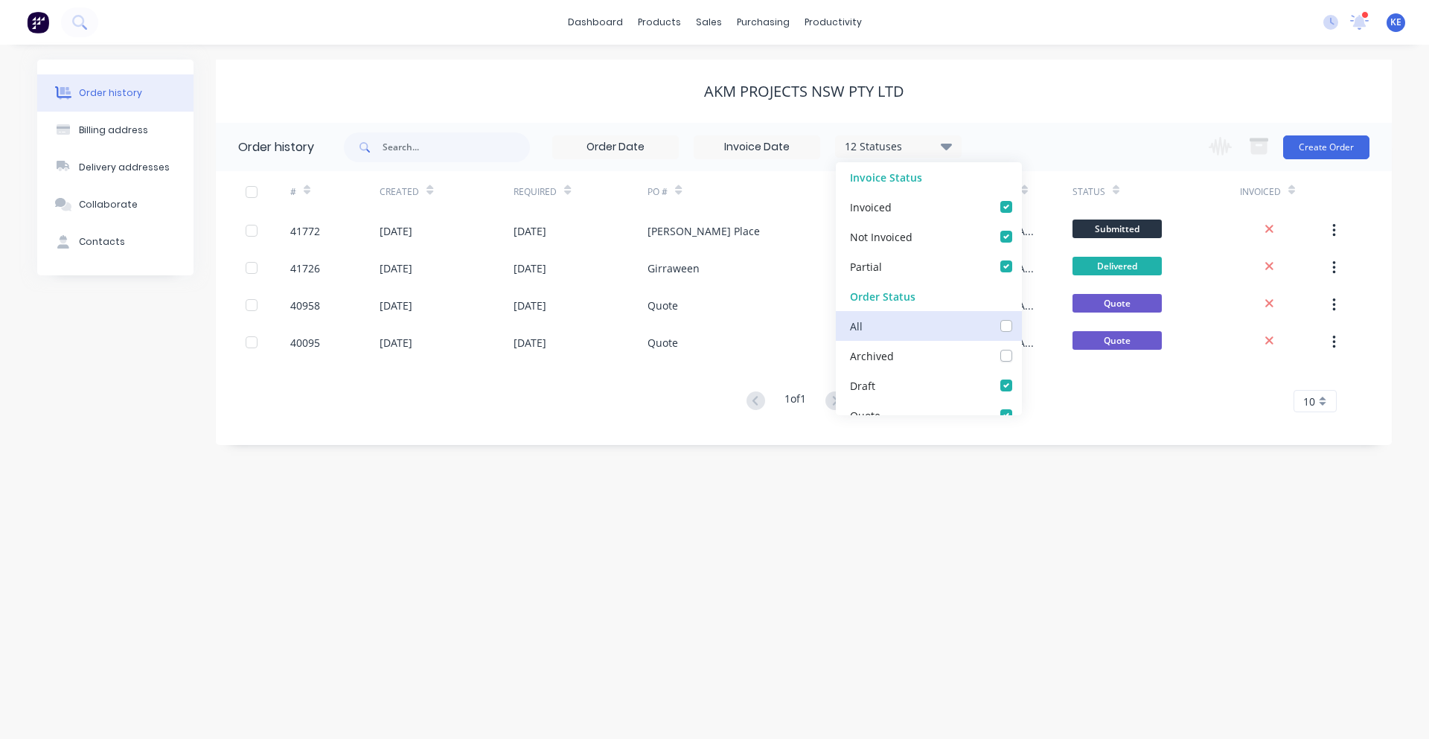
click at [1021, 324] on input "checkbox" at bounding box center [1027, 325] width 12 height 14
checkbox input "true"
click at [1029, 43] on div "dashboard products sales purchasing productivity dashboard products Product Cat…" at bounding box center [714, 22] width 1429 height 45
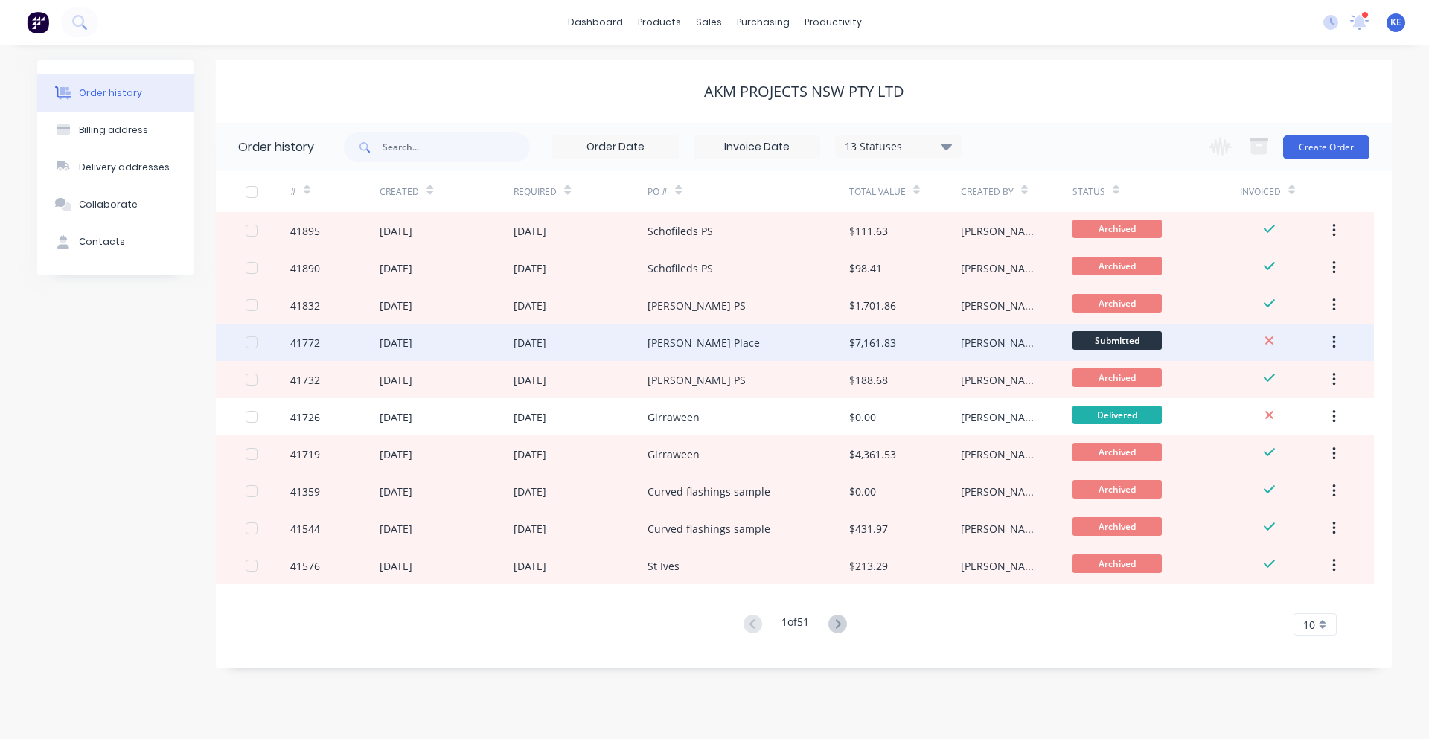
click at [340, 333] on div "41772" at bounding box center [334, 342] width 89 height 37
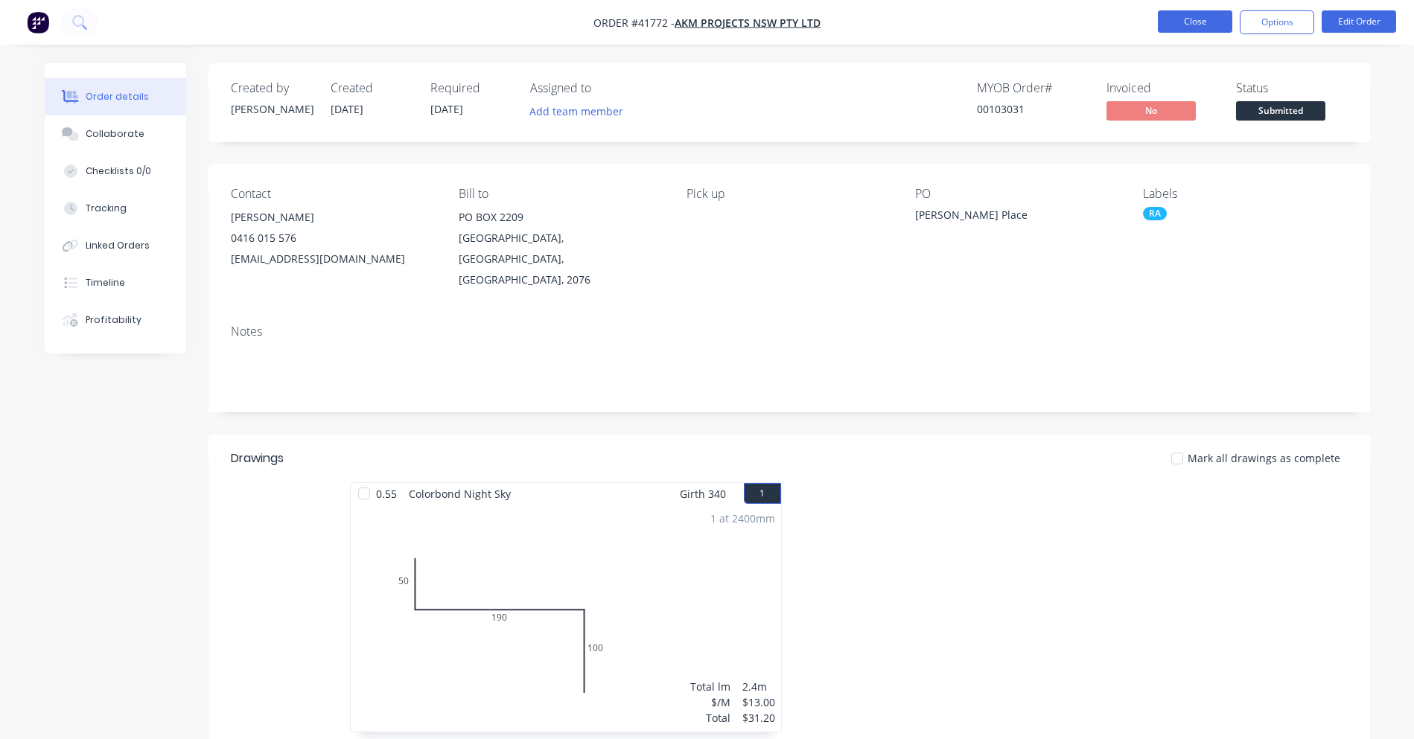
click at [1190, 18] on button "Close" at bounding box center [1194, 21] width 74 height 22
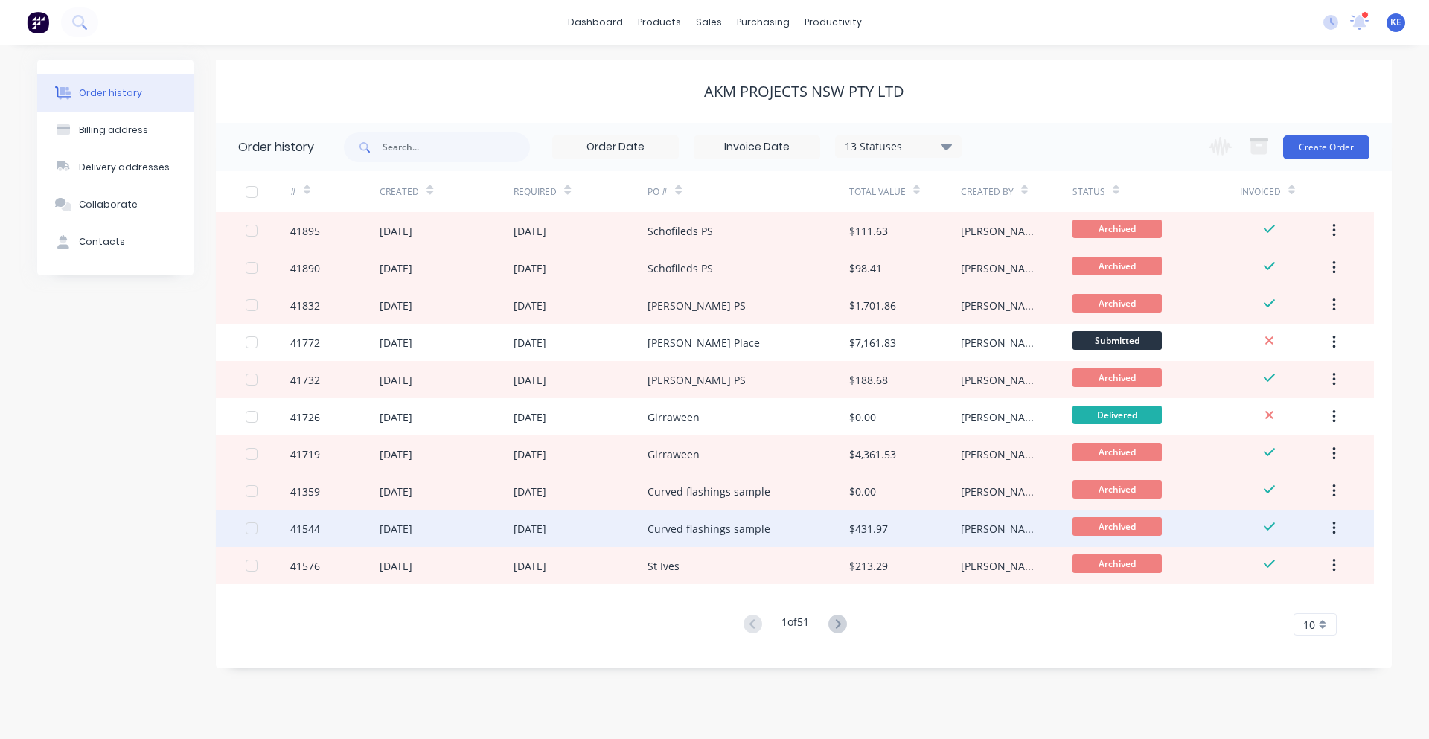
click at [357, 535] on div "41544" at bounding box center [334, 528] width 89 height 37
